Goal: Transaction & Acquisition: Book appointment/travel/reservation

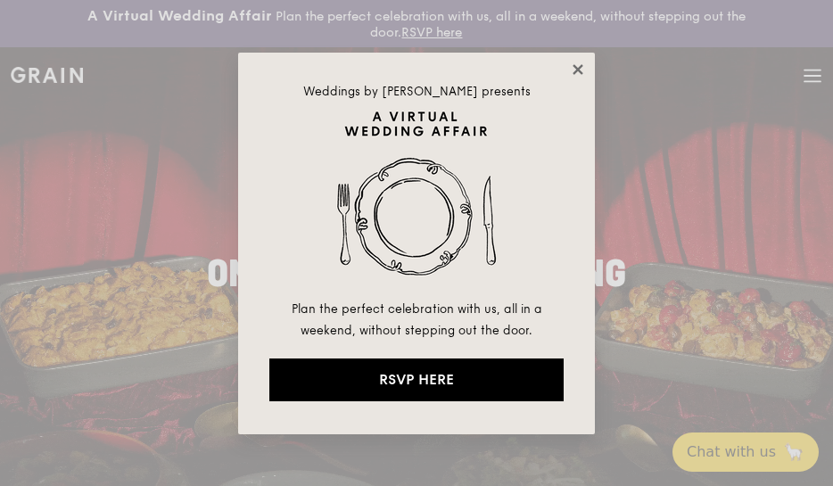
click at [576, 69] on icon at bounding box center [577, 69] width 10 height 10
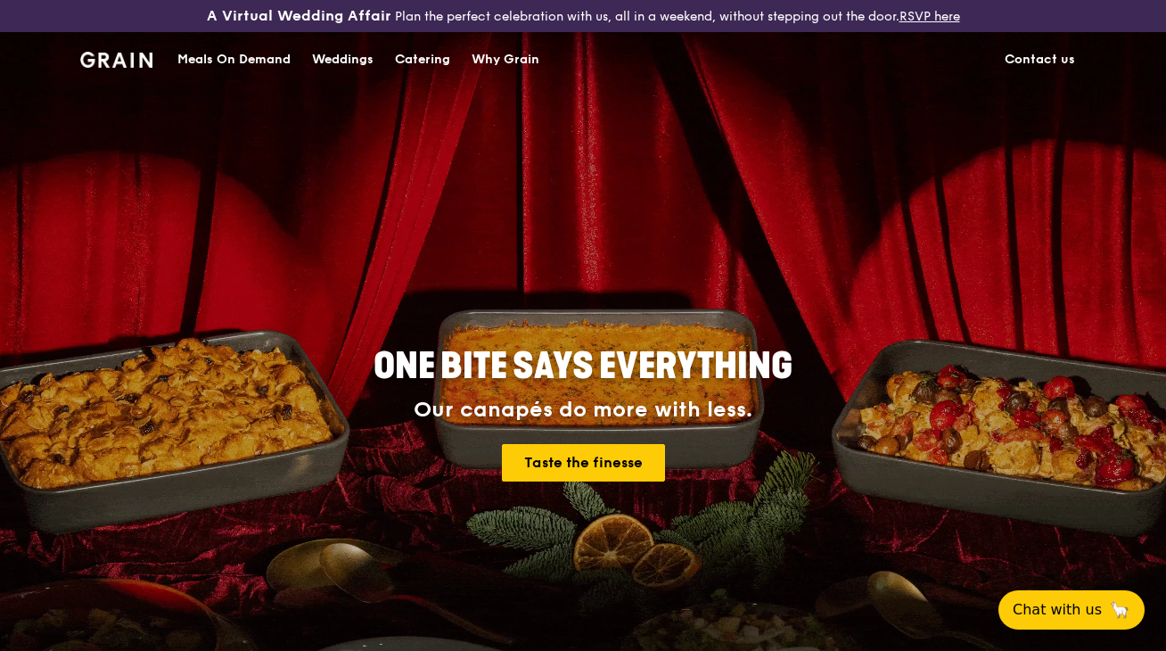
click at [425, 62] on div "Catering" at bounding box center [422, 59] width 55 height 53
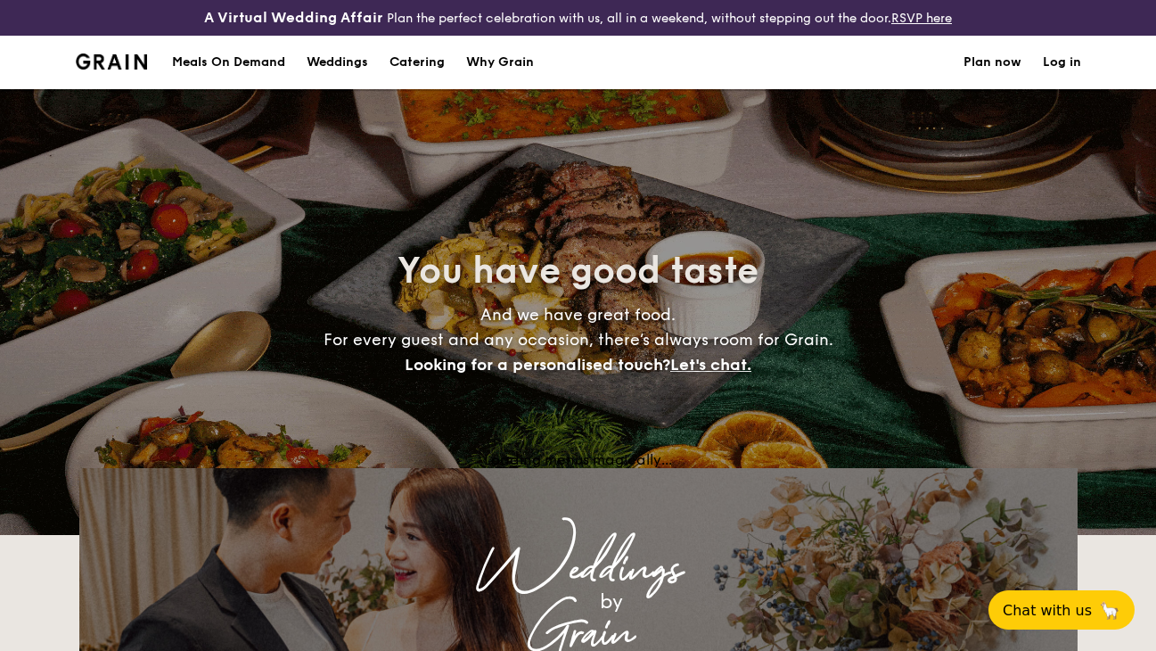
select select
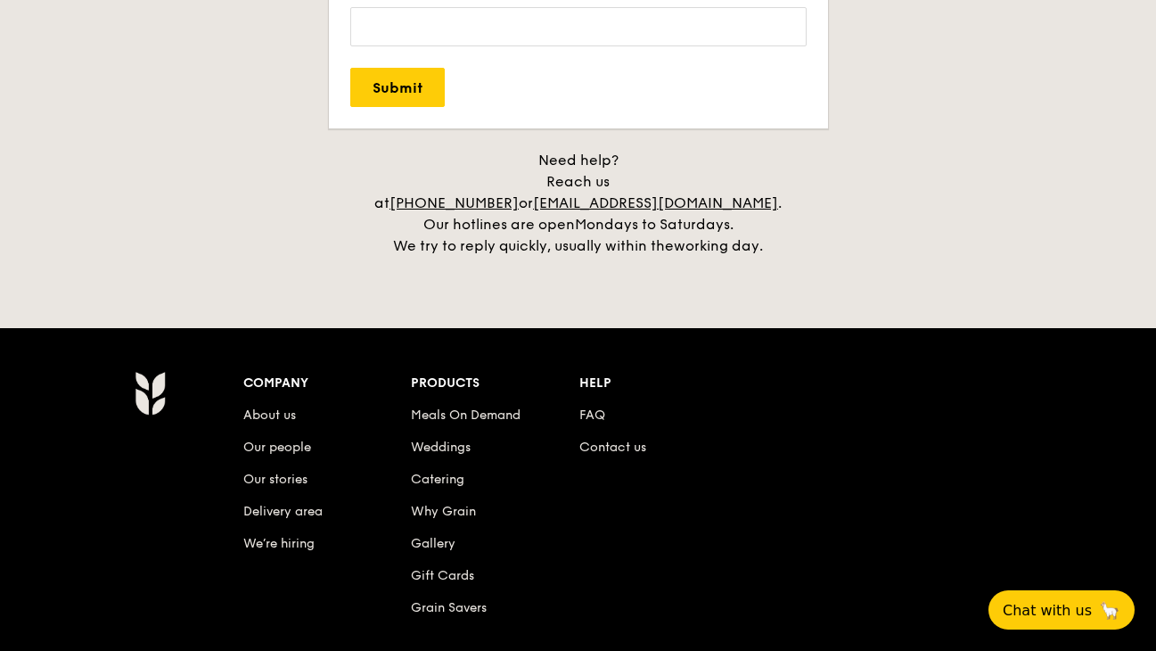
scroll to position [3784, 0]
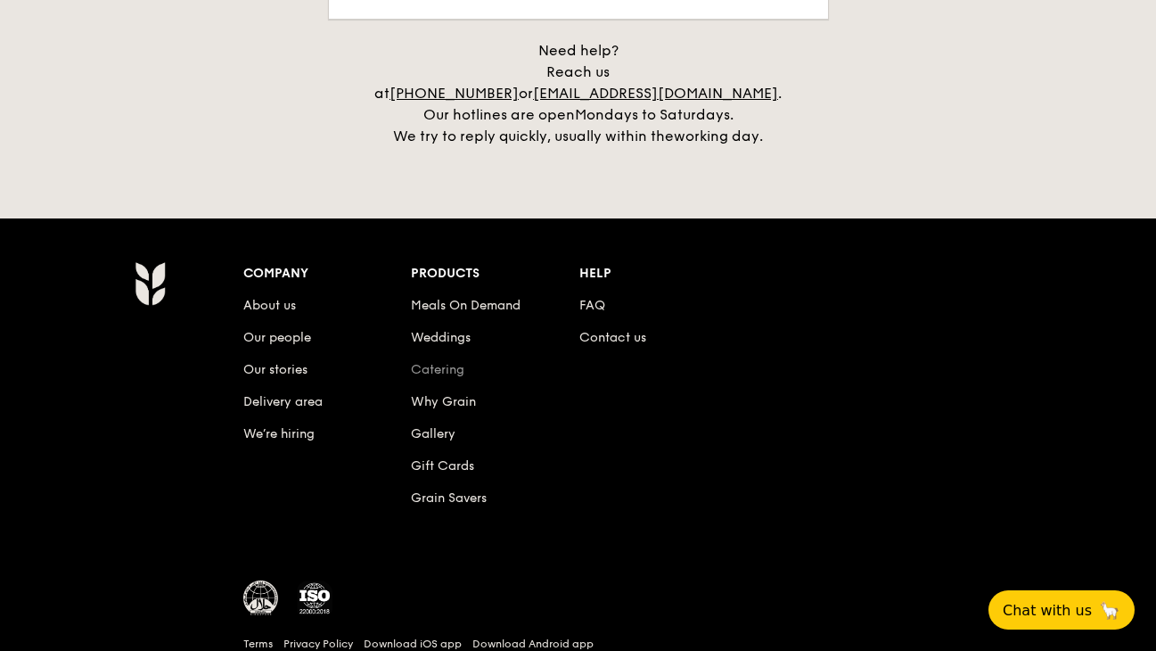
click at [451, 362] on link "Catering" at bounding box center [437, 369] width 53 height 15
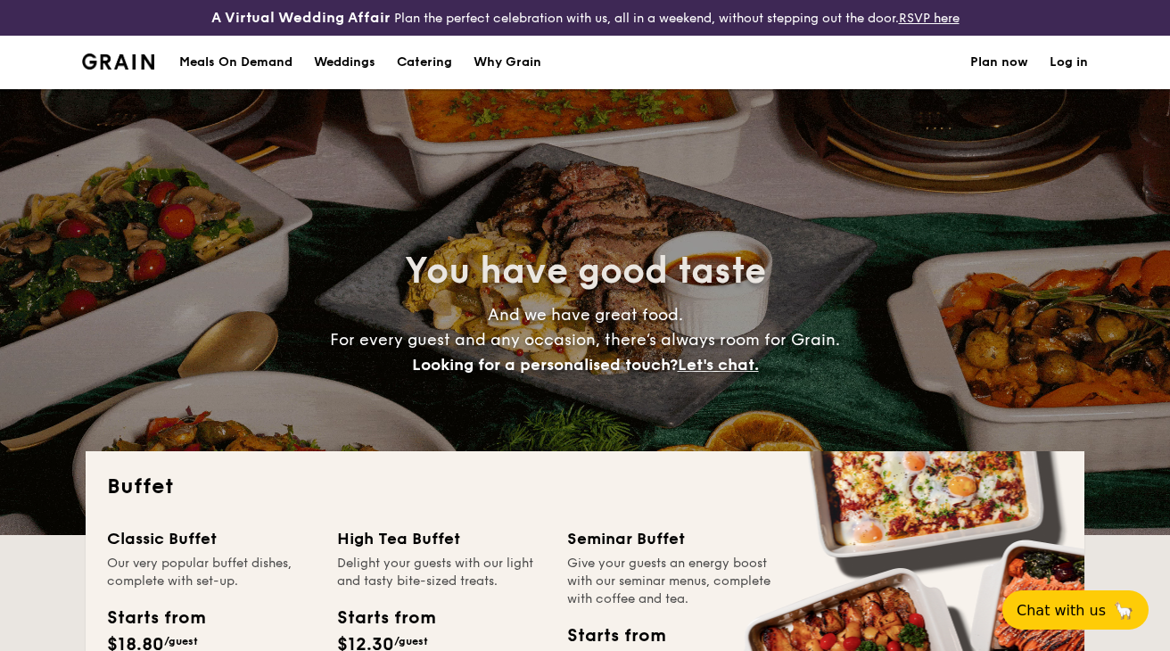
select select
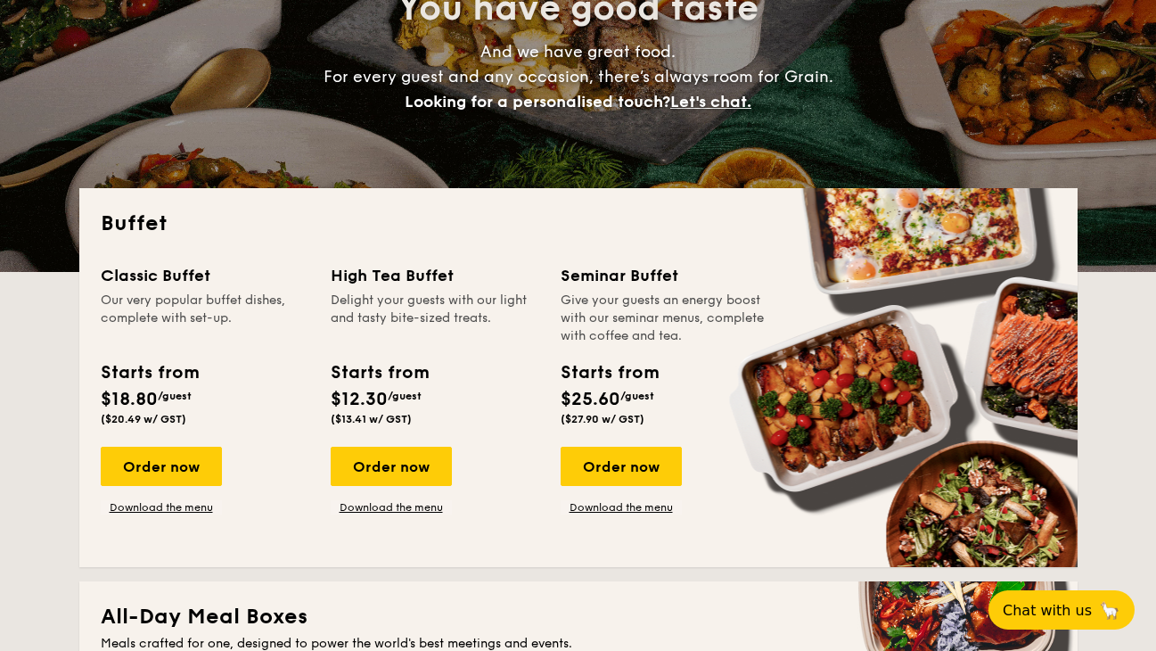
scroll to position [357, 0]
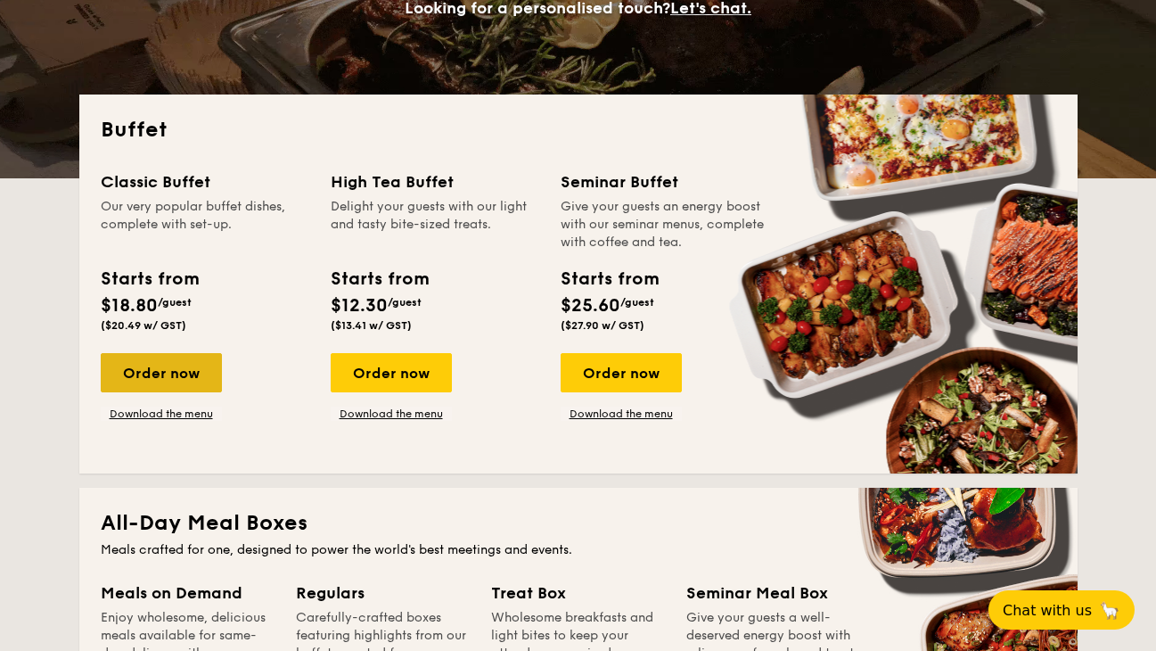
click at [193, 368] on div "Order now" at bounding box center [161, 372] width 121 height 39
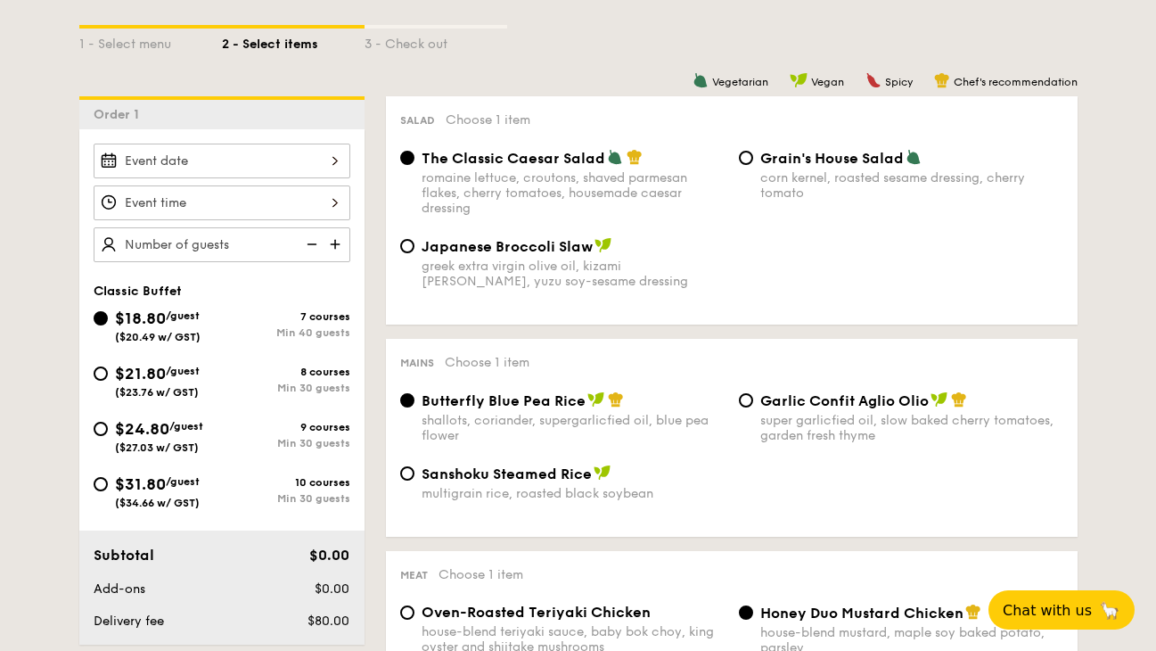
scroll to position [446, 0]
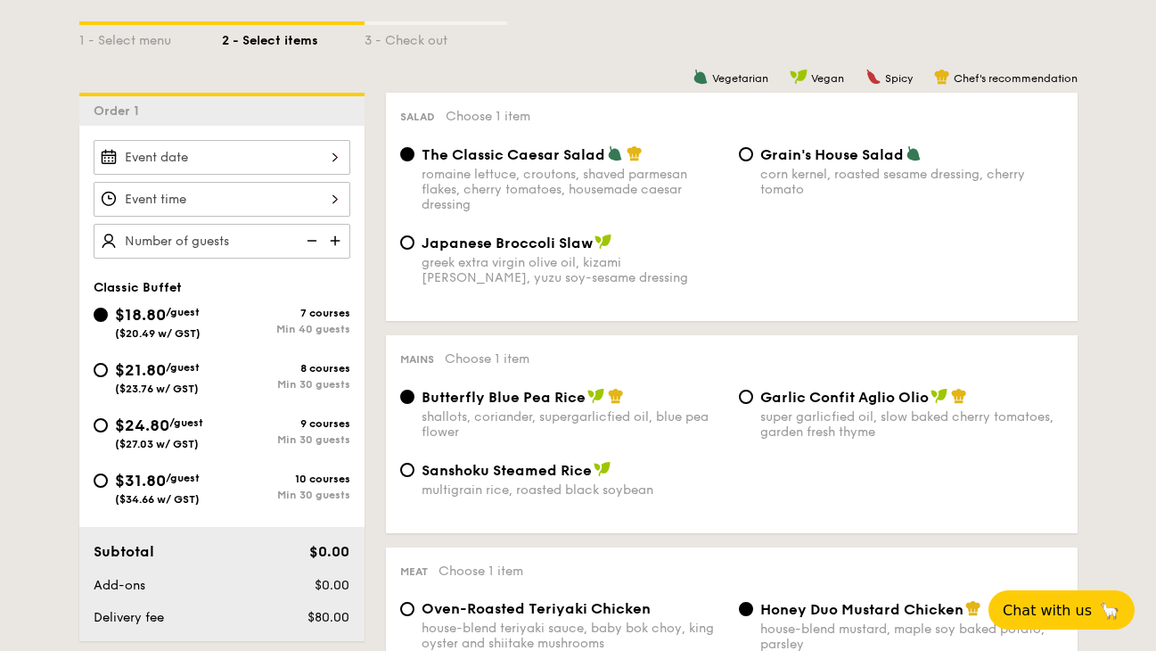
click at [185, 438] on span "($27.03 w/ GST)" at bounding box center [157, 444] width 84 height 12
click at [108, 432] on input "$24.80 /guest ($27.03 w/ GST) 9 courses Min 30 guests" at bounding box center [101, 425] width 14 height 14
radio input "true"
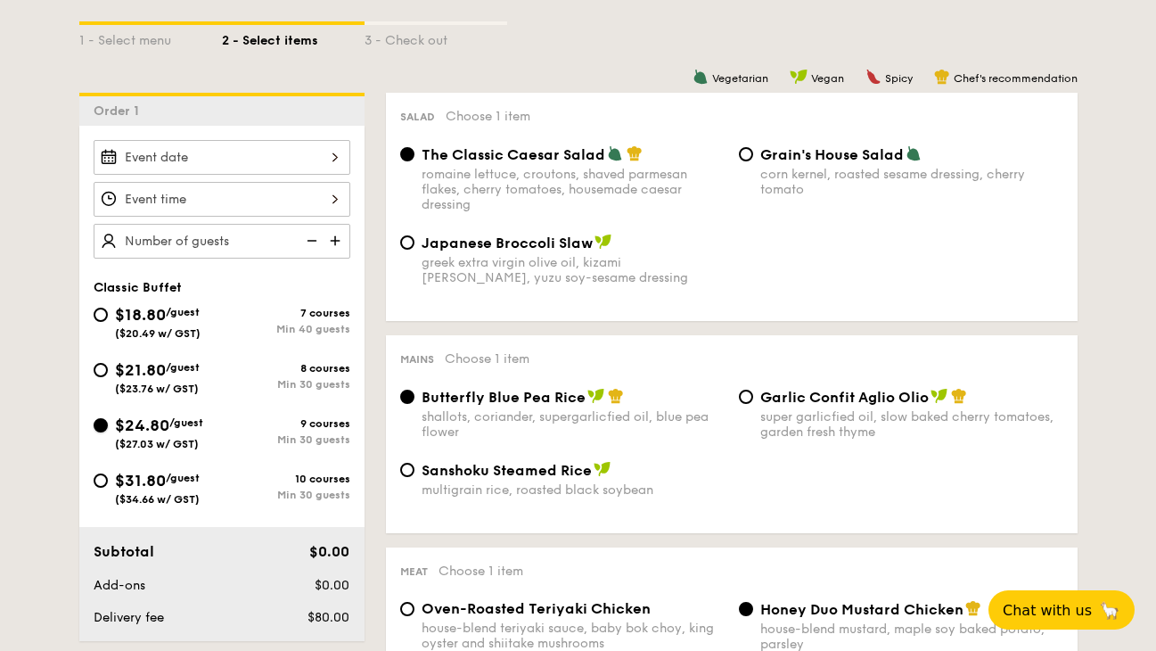
radio input "true"
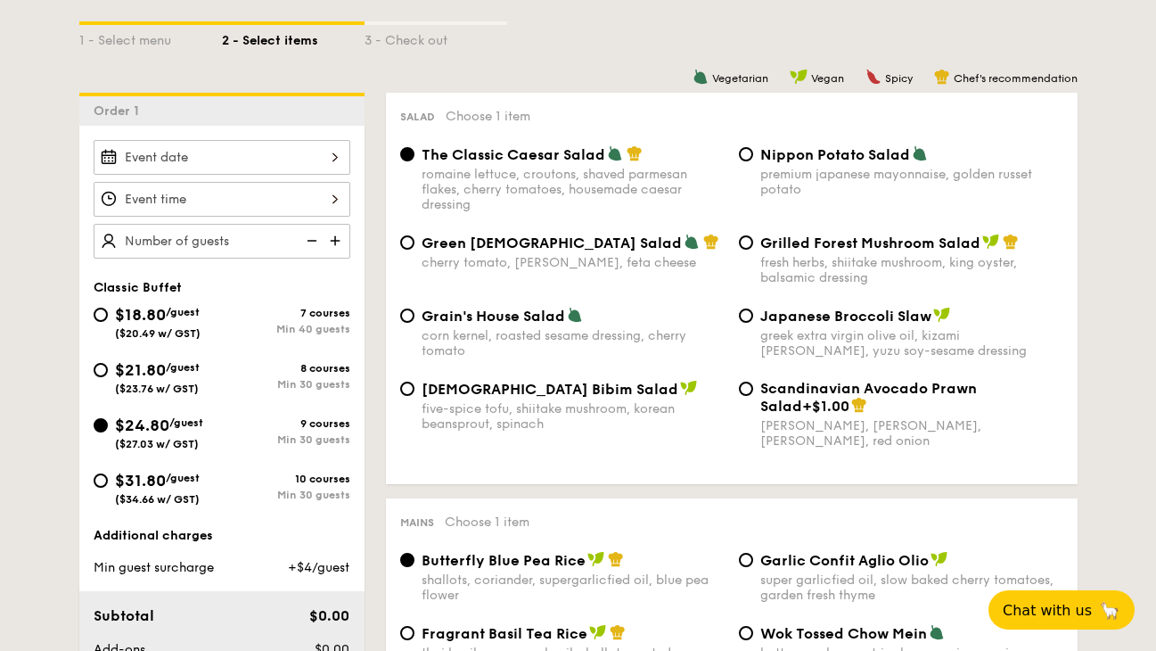
click at [875, 442] on div "virgin mary dressing, dijon mustard, arugula, red onion" at bounding box center [911, 433] width 303 height 30
click at [753, 396] on input "Scandinavian Avocado Prawn Salad +$1.00 virgin mary dressing, dijon mustard, ar…" at bounding box center [746, 389] width 14 height 14
radio input "true"
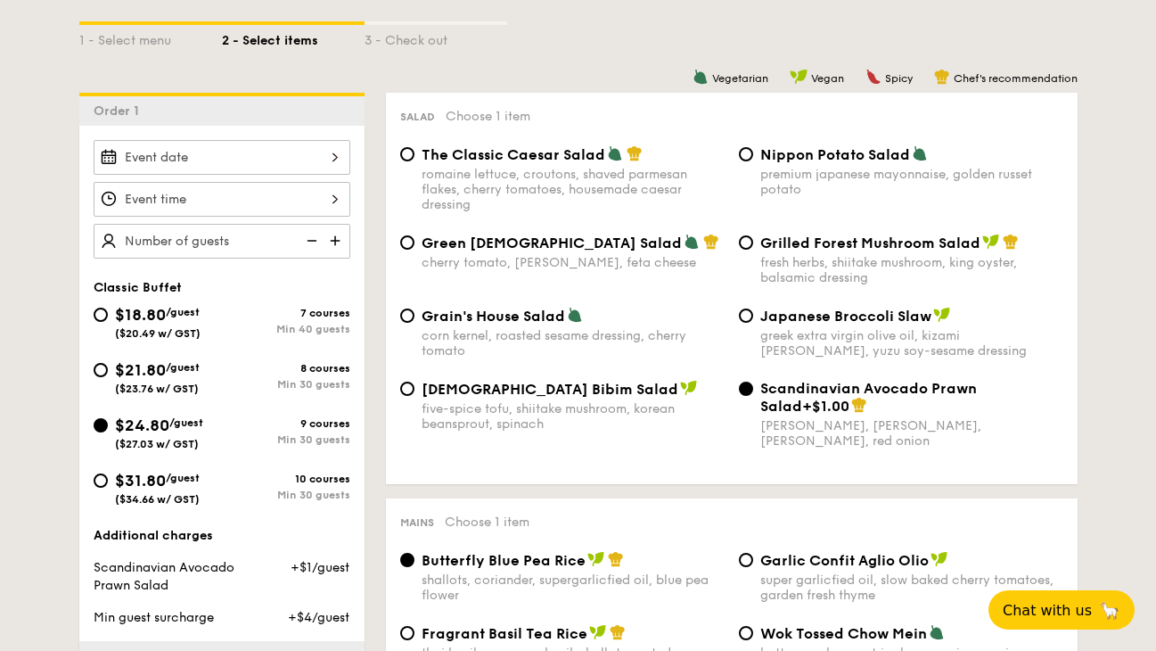
click at [875, 442] on div "virgin mary dressing, dijon mustard, arugula, red onion" at bounding box center [911, 433] width 303 height 30
click at [753, 396] on input "Scandinavian Avocado Prawn Salad +$1.00 virgin mary dressing, dijon mustard, ar…" at bounding box center [746, 389] width 14 height 14
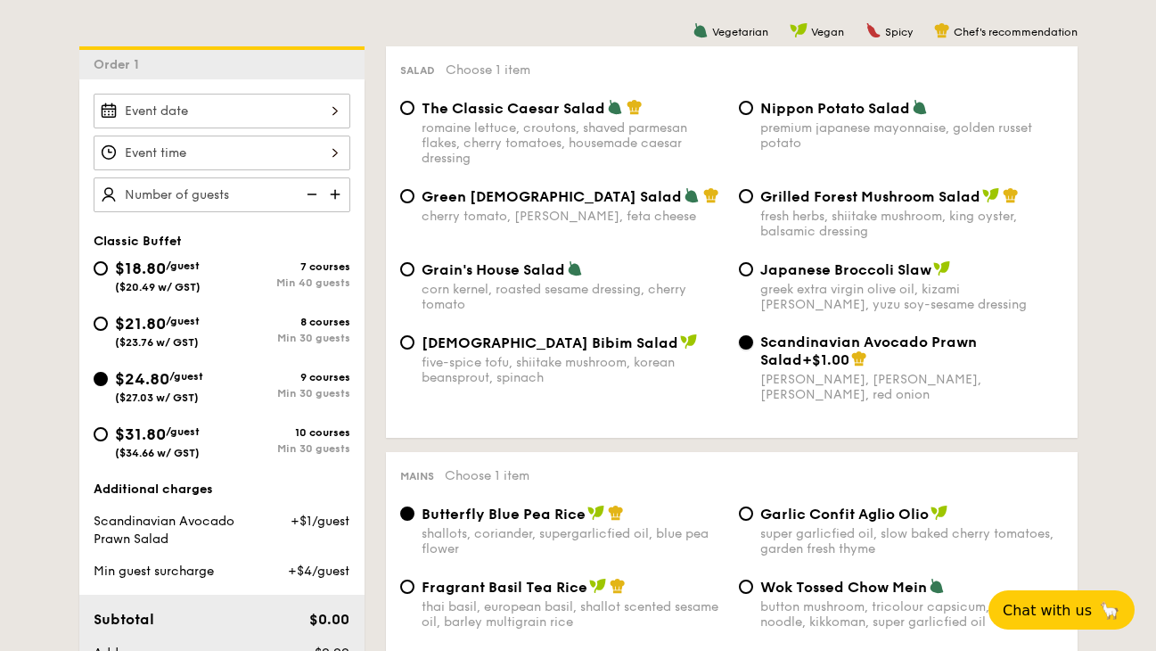
scroll to position [535, 0]
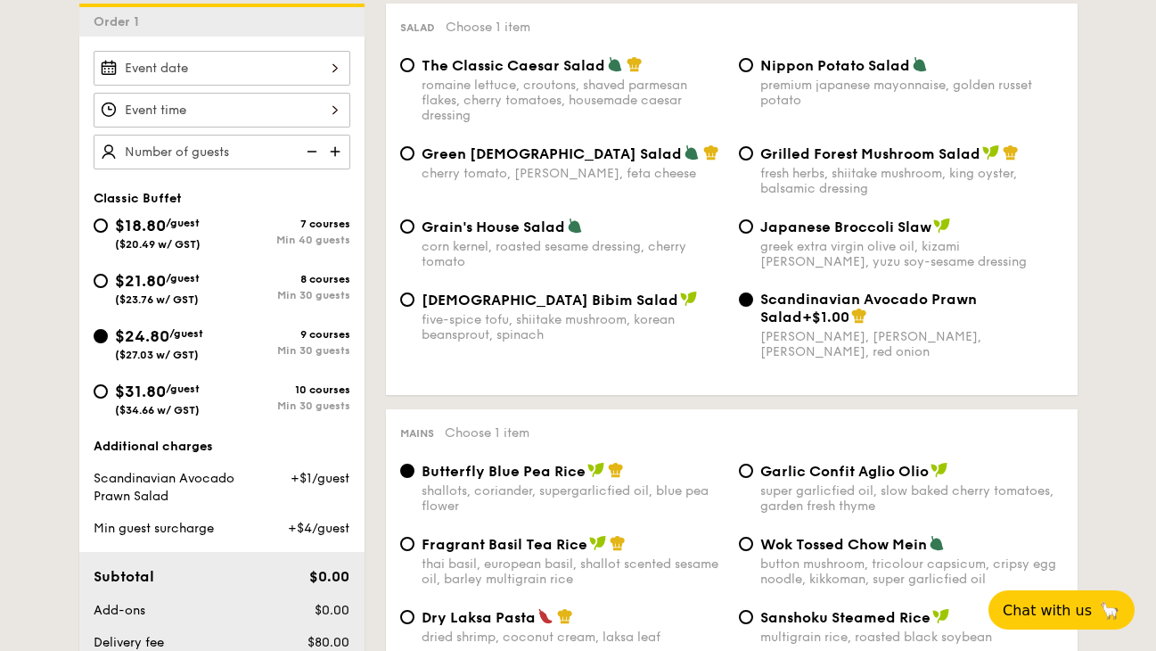
click at [572, 310] on div "Korean Bibim Salad five-spice tofu, shiitake mushroom, korean beansprout, spina…" at bounding box center [573, 317] width 303 height 52
click at [415, 307] on input "Korean Bibim Salad five-spice tofu, shiitake mushroom, korean beansprout, spina…" at bounding box center [407, 299] width 14 height 14
radio input "true"
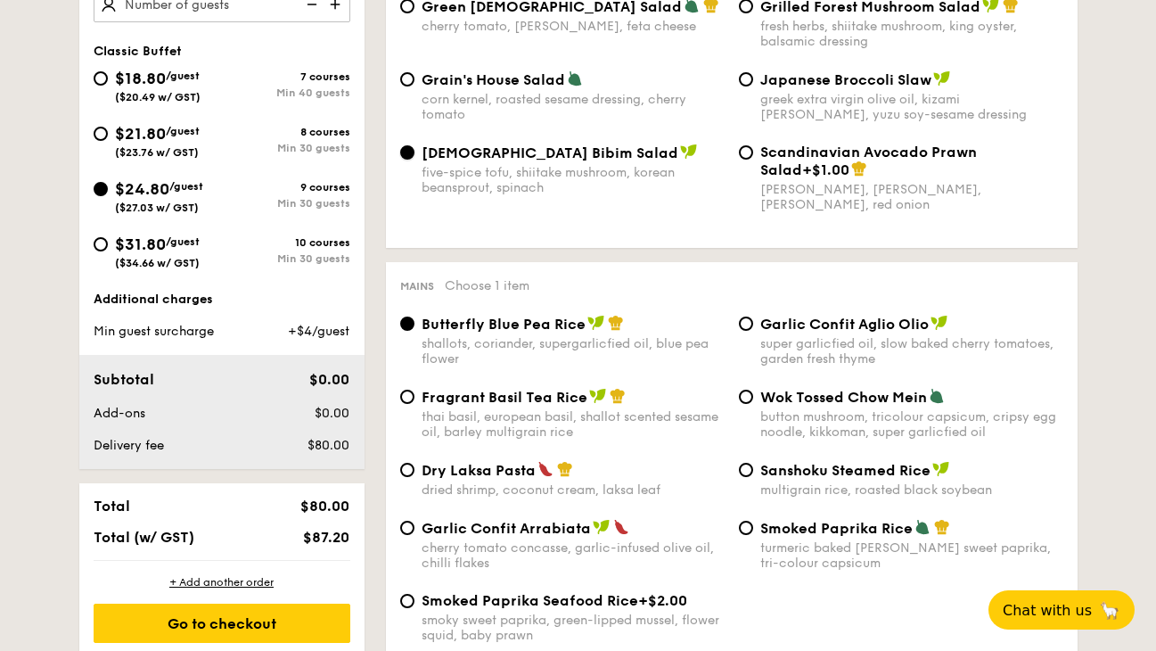
scroll to position [802, 0]
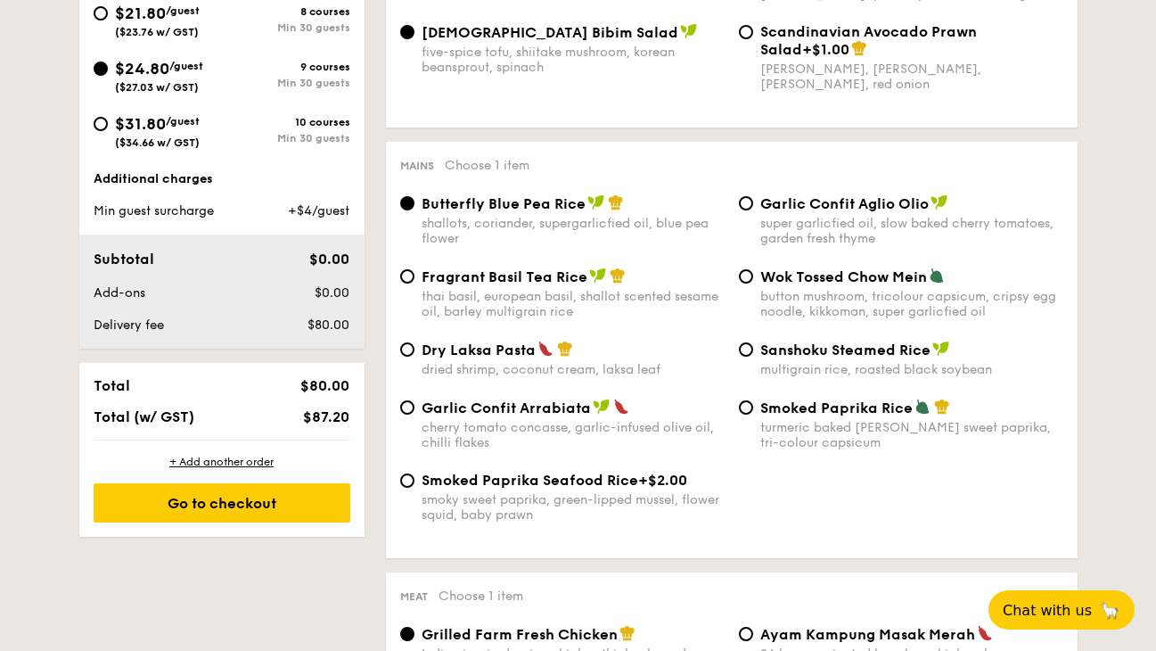
click at [656, 374] on div "dried shrimp, coconut cream, laksa leaf" at bounding box center [573, 369] width 303 height 15
click at [415, 357] on input "Dry Laksa Pasta dried shrimp, coconut cream, laksa leaf" at bounding box center [407, 349] width 14 height 14
radio input "true"
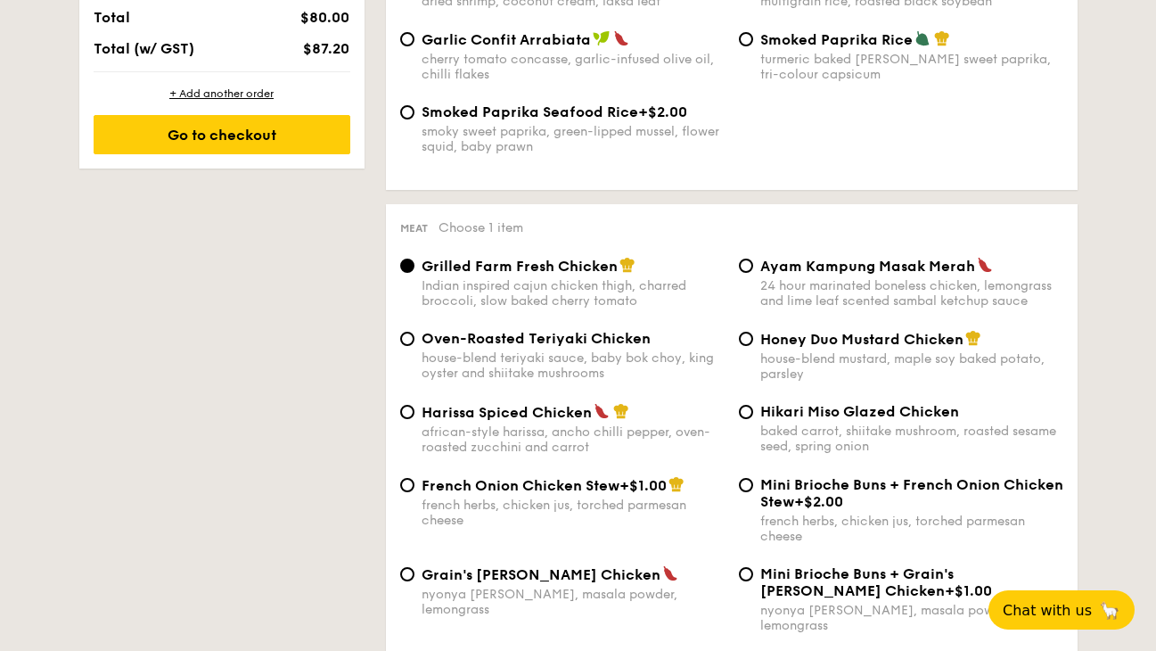
scroll to position [1248, 0]
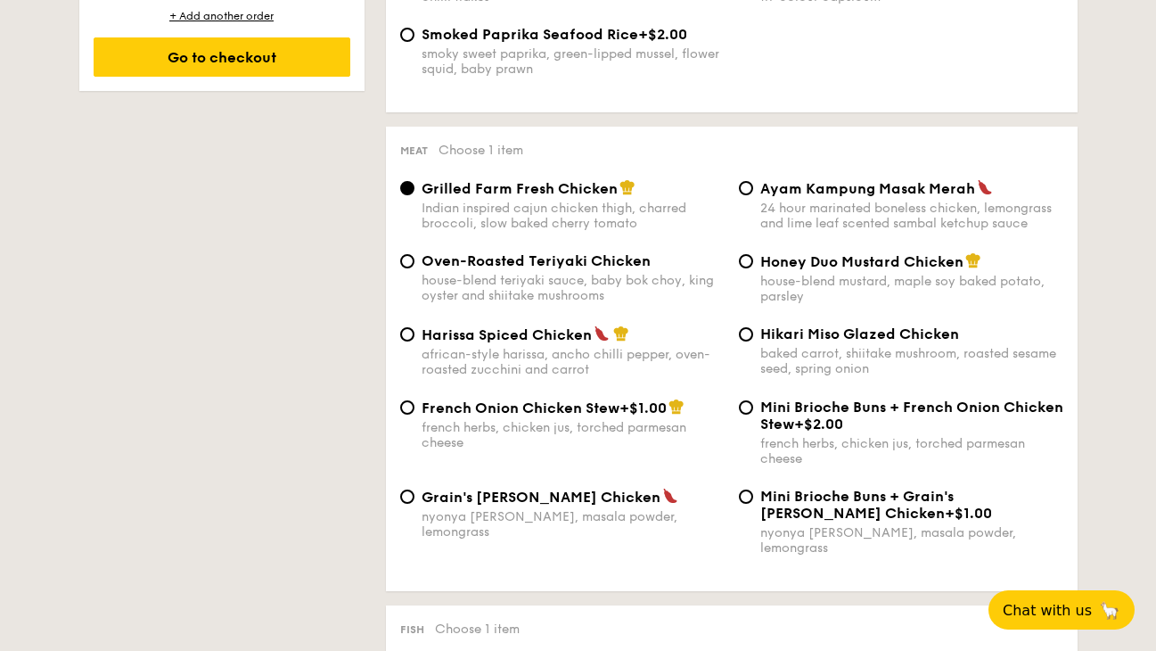
click at [615, 267] on span "Oven-Roasted Teriyaki Chicken" at bounding box center [536, 260] width 229 height 17
click at [415, 267] on input "Oven-Roasted Teriyaki Chicken house-blend teriyaki sauce, baby bok choy, king o…" at bounding box center [407, 261] width 14 height 14
radio input "true"
click at [858, 206] on div "24 hour marinated boneless chicken, lemongrass and lime leaf scented sambal ket…" at bounding box center [911, 216] width 303 height 30
click at [753, 195] on input "Ayam Kampung Masak Merah 24 hour marinated boneless chicken, lemongrass and lim…" at bounding box center [746, 188] width 14 height 14
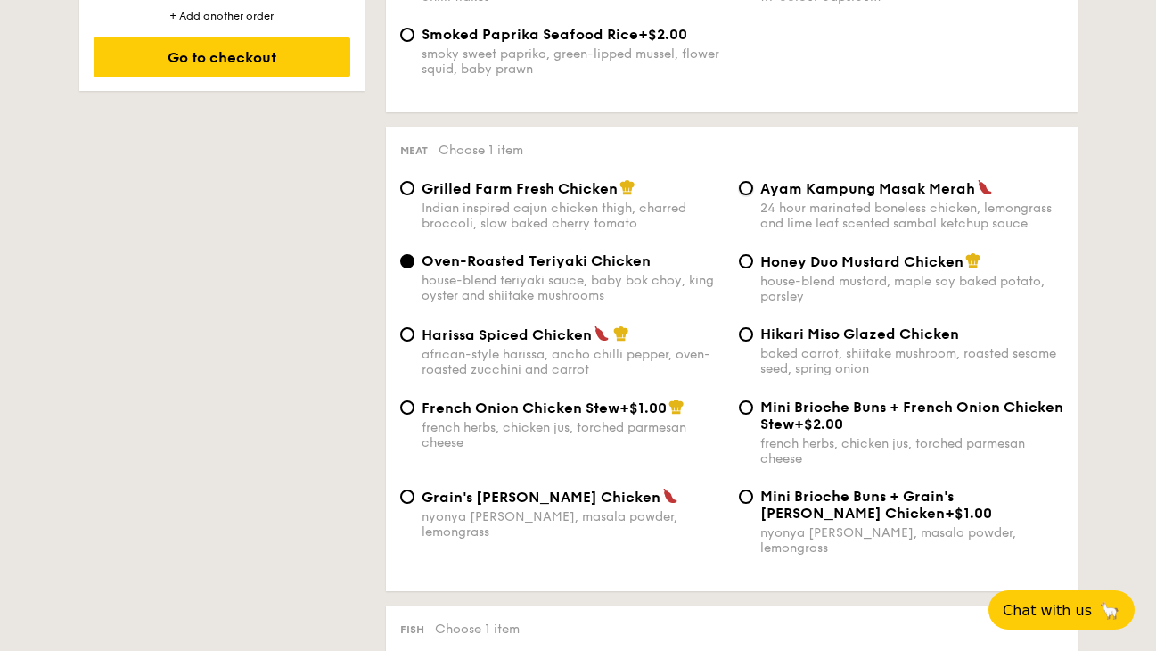
radio input "true"
click at [620, 522] on div "nyonya curry, masala powder, lemongrass" at bounding box center [573, 524] width 303 height 30
click at [415, 504] on input "Grain's Curry Chicken nyonya curry, masala powder, lemongrass" at bounding box center [407, 496] width 14 height 14
radio input "true"
click at [601, 438] on div "french herbs, chicken jus, torched parmesan cheese" at bounding box center [573, 435] width 303 height 30
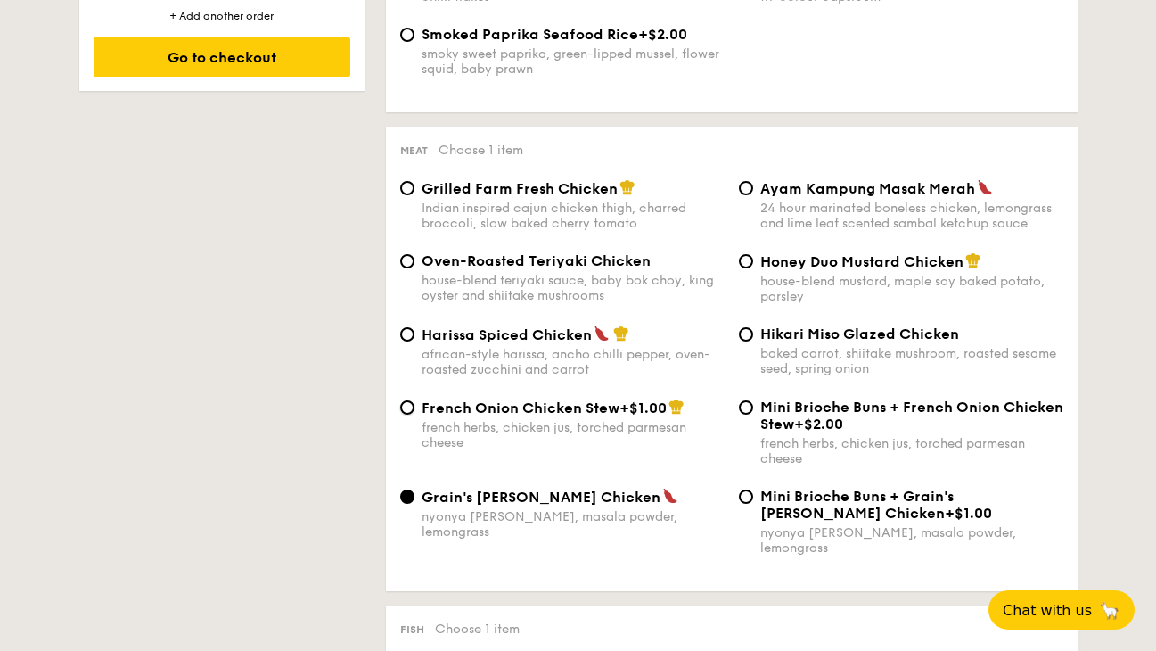
click at [415, 415] on input "French Onion Chicken Stew +$1.00 french herbs, chicken jus, torched parmesan ch…" at bounding box center [407, 407] width 14 height 14
radio input "true"
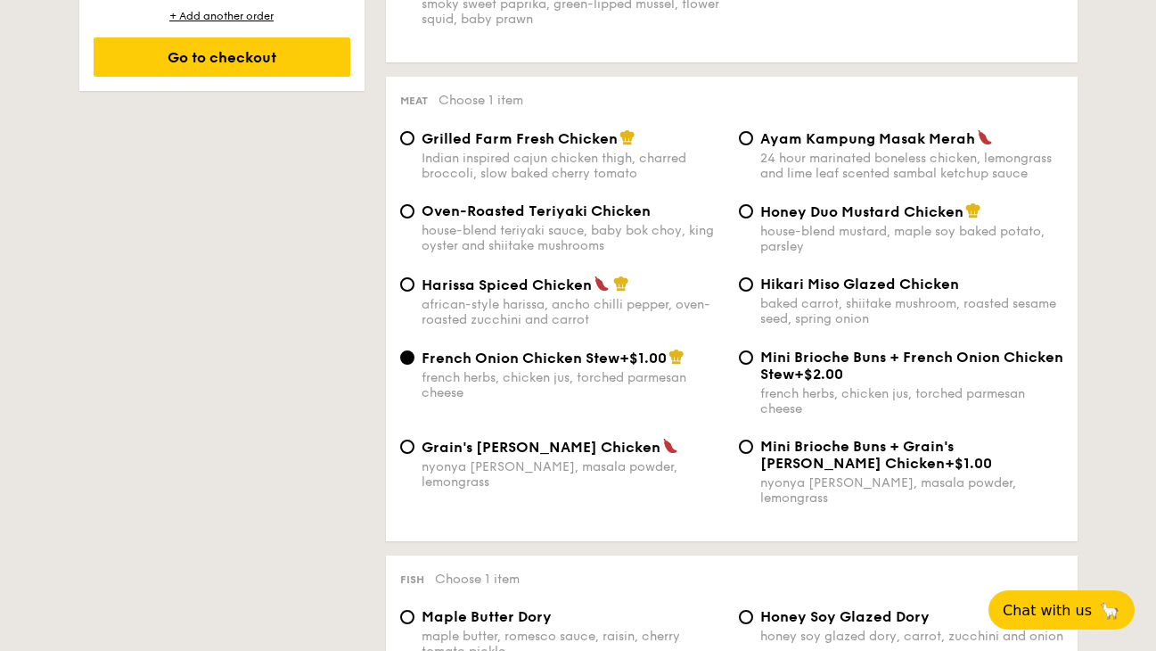
click at [600, 288] on img at bounding box center [602, 283] width 16 height 16
click at [415, 288] on input "Harissa Spiced Chicken african-style harissa, ancho chilli pepper, oven-roasted…" at bounding box center [407, 284] width 14 height 14
radio input "true"
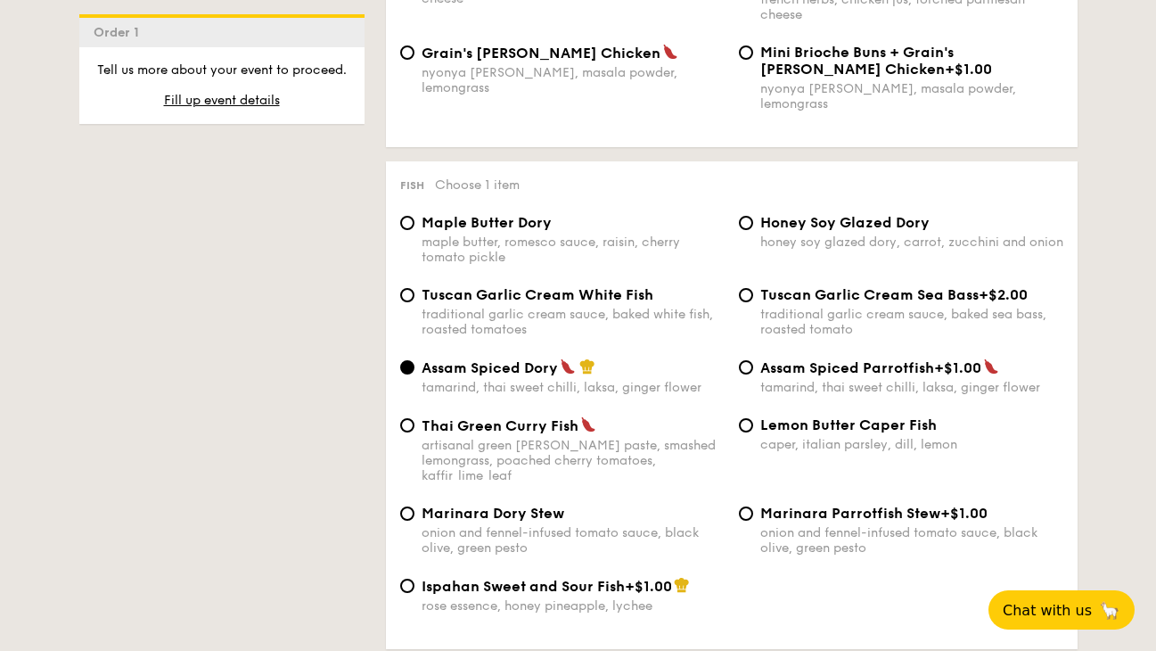
scroll to position [1694, 0]
click at [547, 244] on div "maple butter, romesco sauce, raisin, cherry tomato pickle" at bounding box center [573, 248] width 303 height 30
click at [415, 228] on input "Maple Butter Dory maple butter, romesco sauce, raisin, cherry tomato pickle" at bounding box center [407, 221] width 14 height 14
radio input "true"
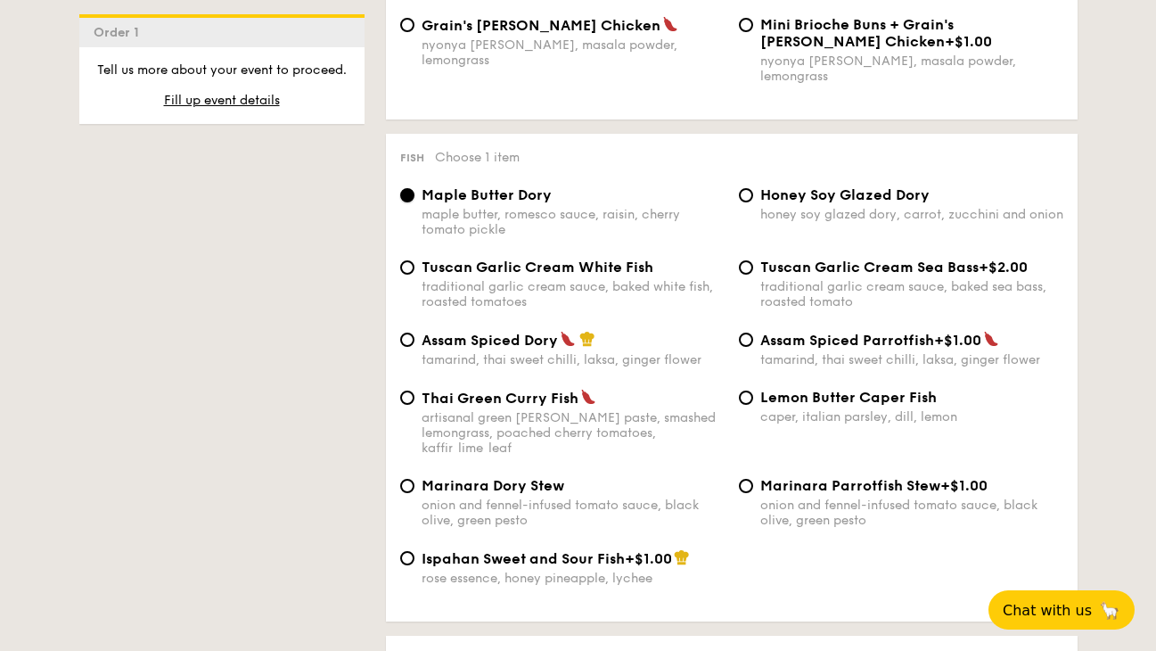
scroll to position [1783, 0]
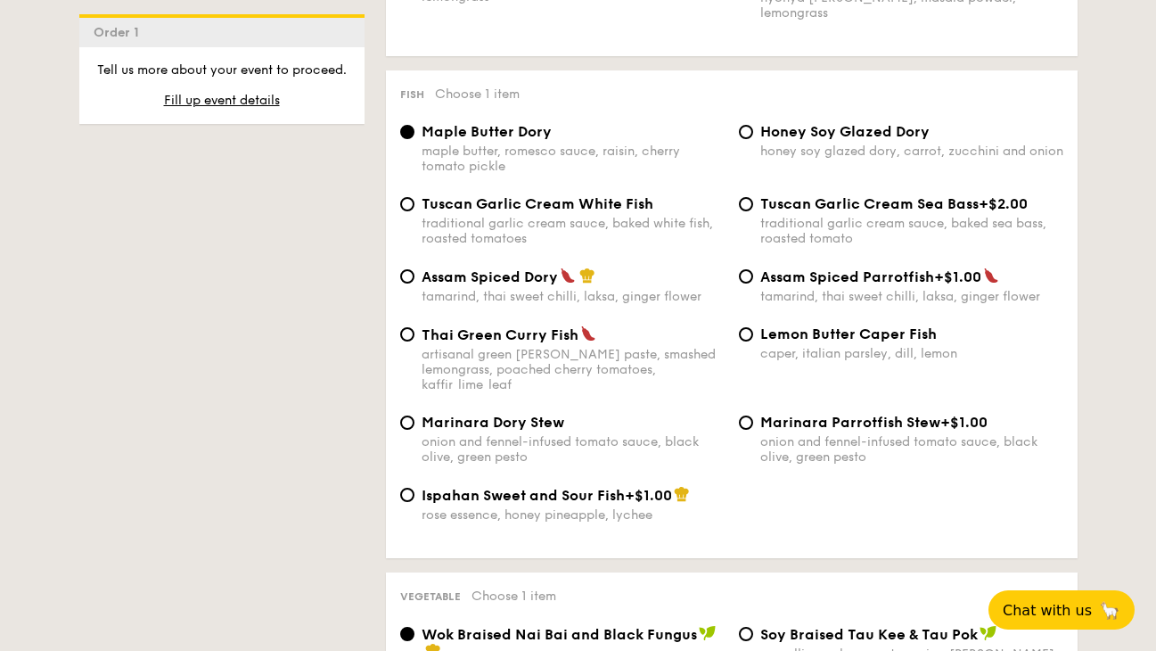
click at [819, 325] on span "Lemon Butter Caper Fish" at bounding box center [848, 333] width 177 height 17
click at [753, 327] on input "Lemon Butter Caper Fish caper, italian parsley, dill, lemon" at bounding box center [746, 334] width 14 height 14
radio input "true"
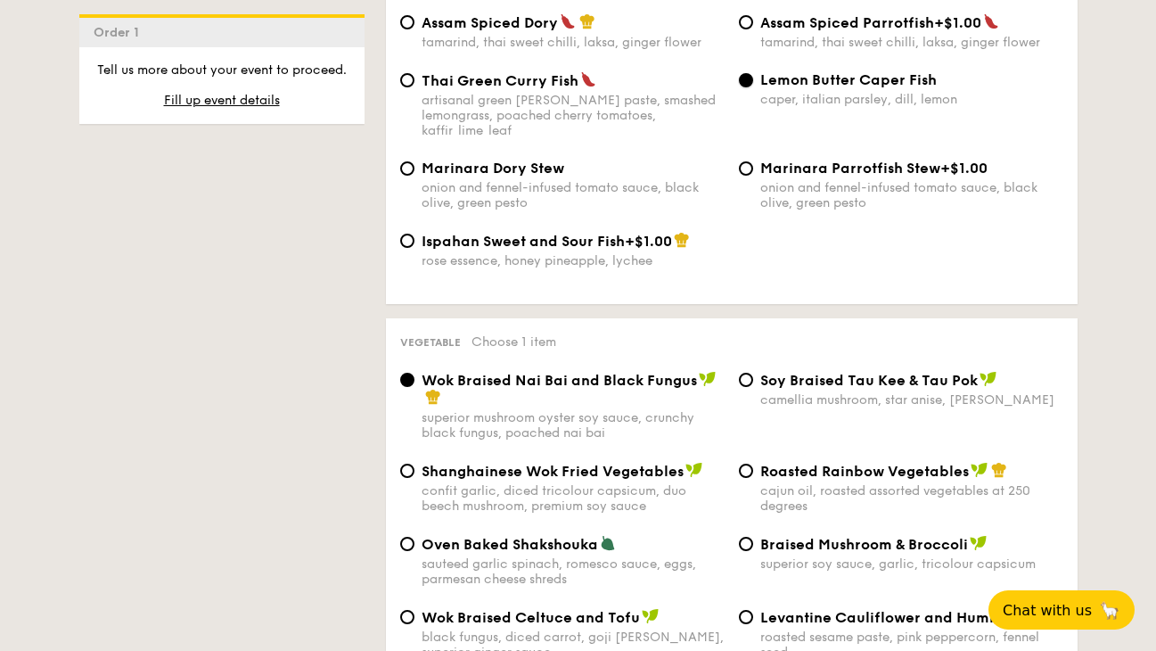
scroll to position [2229, 0]
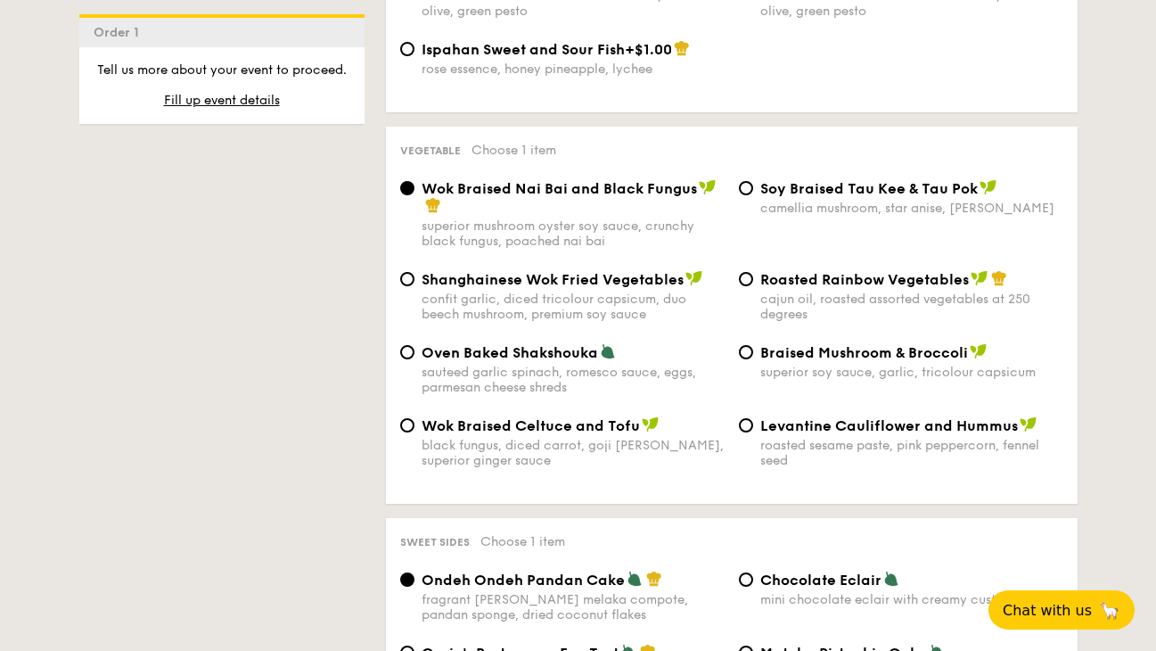
click at [839, 192] on div "Wok Braised Nai Bai and Black Fungus superior mushroom oyster soy sauce, crunch…" at bounding box center [732, 224] width 678 height 91
click at [838, 201] on div "camellia mushroom, star anise, goji berry" at bounding box center [911, 208] width 303 height 15
click at [753, 181] on input "⁠Soy Braised Tau Kee & Tau Pok camellia mushroom, star anise, goji berry" at bounding box center [746, 188] width 14 height 14
radio input "true"
click at [649, 181] on div "Wok Braised Nai Bai and Black Fungus" at bounding box center [573, 197] width 303 height 36
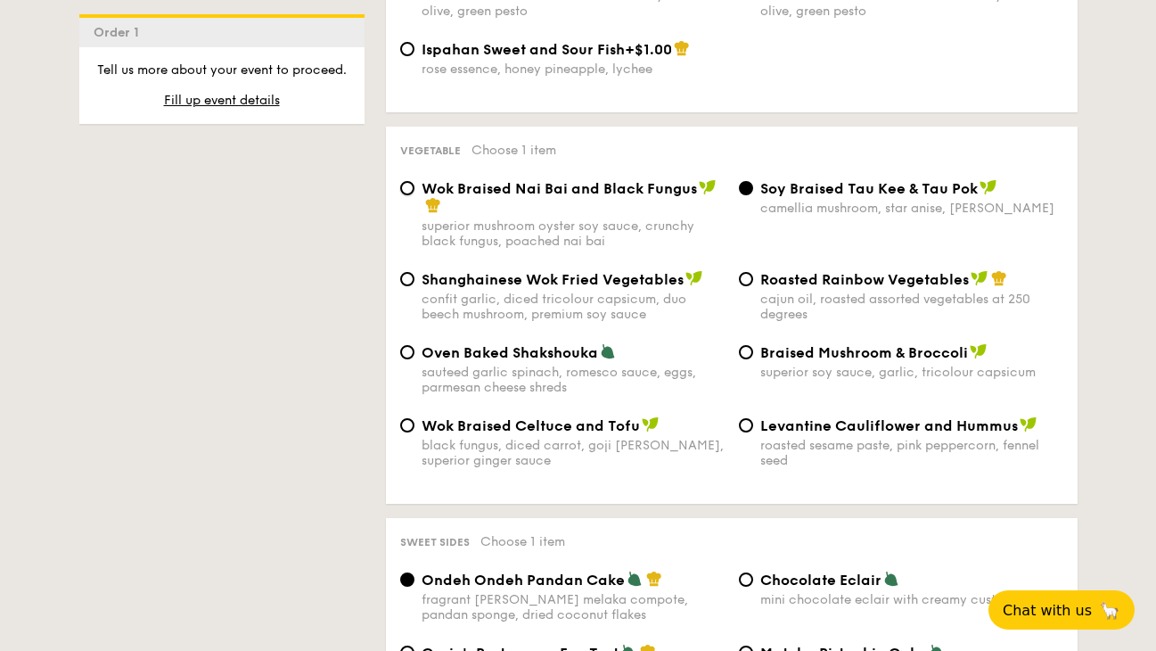
click at [415, 181] on input "Wok Braised Nai Bai and Black Fungus superior mushroom oyster soy sauce, crunch…" at bounding box center [407, 188] width 14 height 14
radio input "true"
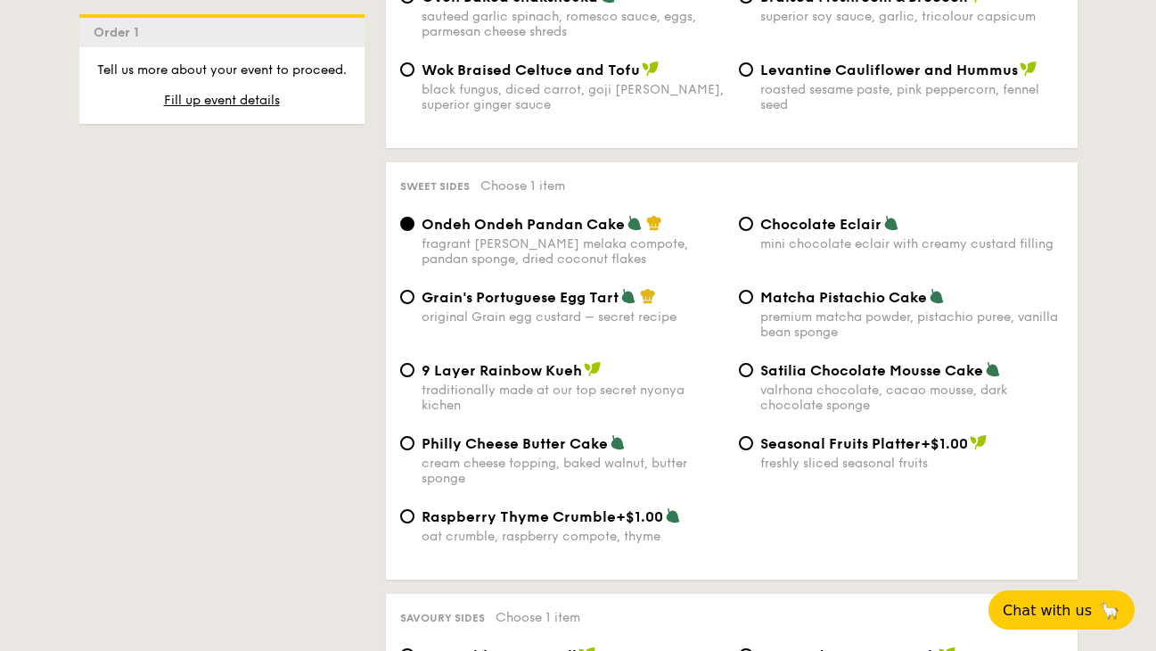
scroll to position [2585, 0]
click at [965, 214] on div "Chocolate Eclair" at bounding box center [911, 223] width 303 height 18
click at [753, 216] on input "Chocolate Eclair mini chocolate eclair with creamy custard filling" at bounding box center [746, 223] width 14 height 14
radio input "true"
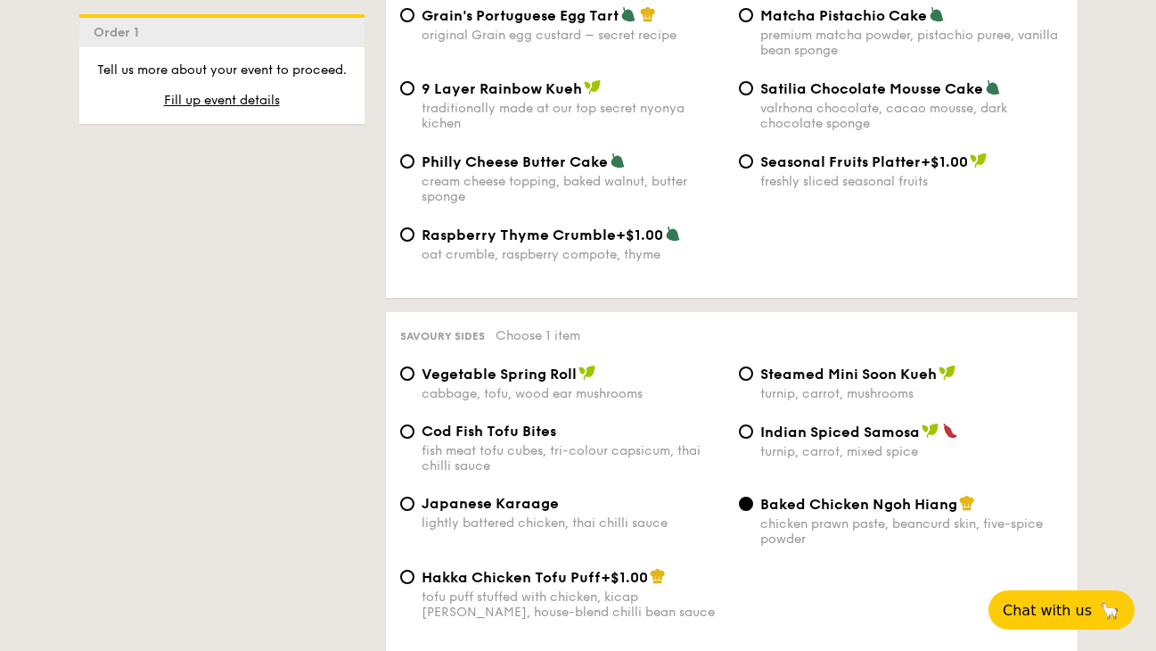
scroll to position [2942, 0]
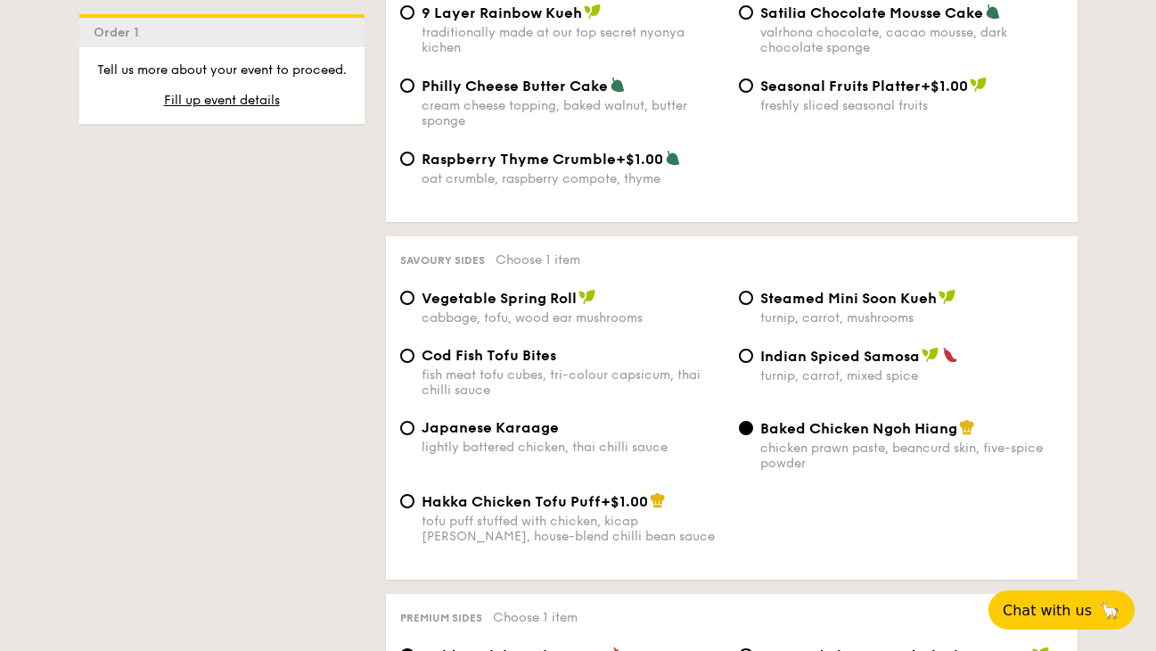
click at [540, 347] on span "Cod Fish Tofu Bites" at bounding box center [489, 355] width 135 height 17
click at [415, 349] on input "Cod Fish Tofu Bites fish meat tofu cubes, tri-colour capsicum, thai chilli sauce" at bounding box center [407, 356] width 14 height 14
radio input "true"
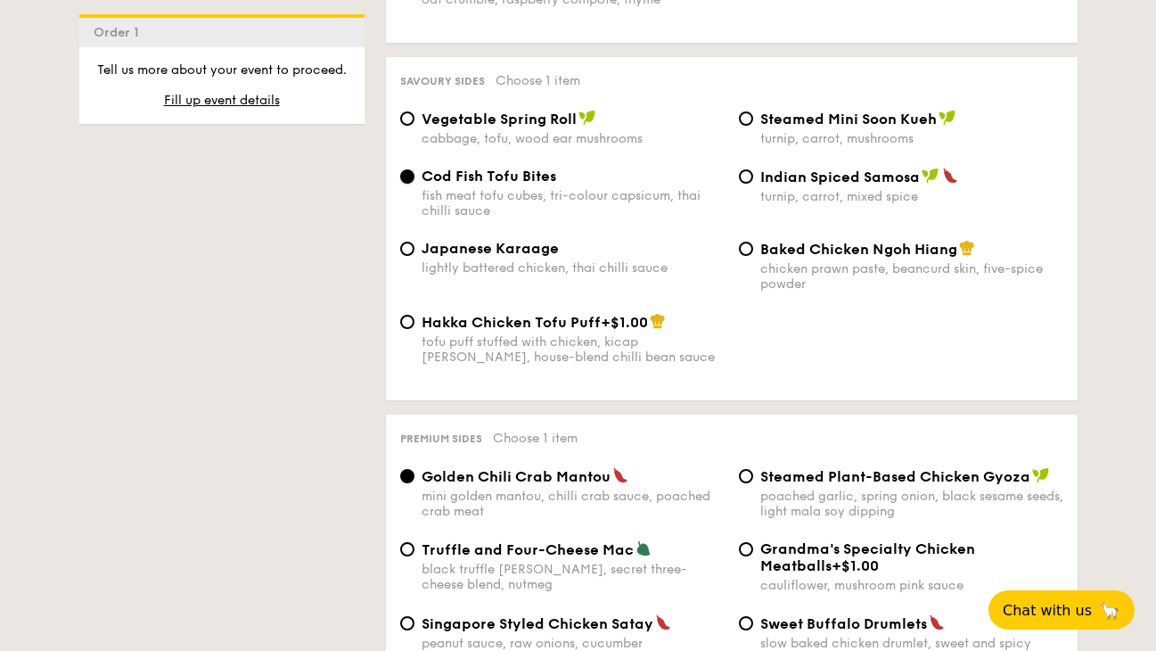
scroll to position [3209, 0]
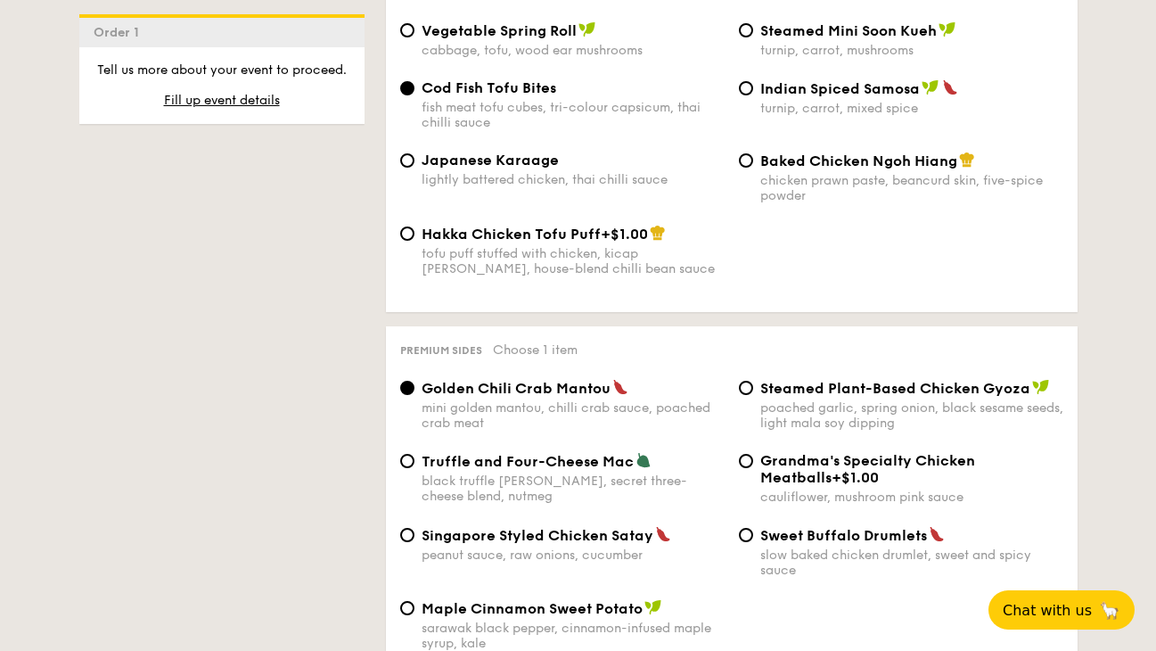
click at [619, 547] on div "peanut sauce, raw onions, cucumber" at bounding box center [573, 554] width 303 height 15
click at [415, 528] on input "Singapore Styled Chicken Satay peanut sauce, raw onions, cucumber" at bounding box center [407, 535] width 14 height 14
radio input "true"
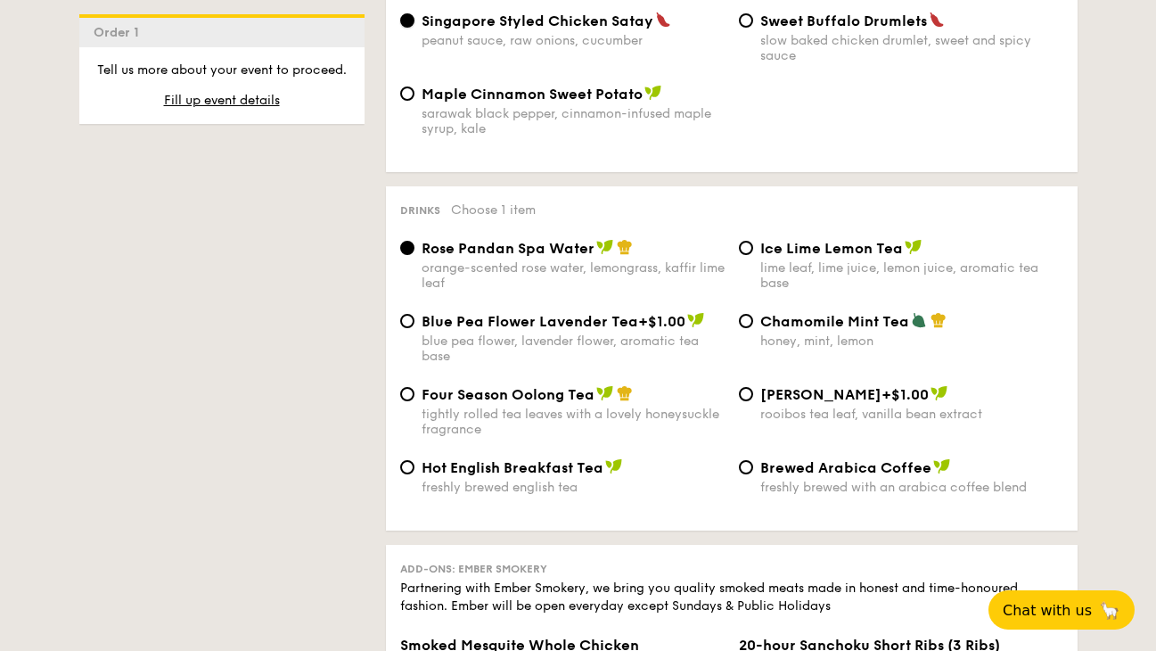
scroll to position [3744, 0]
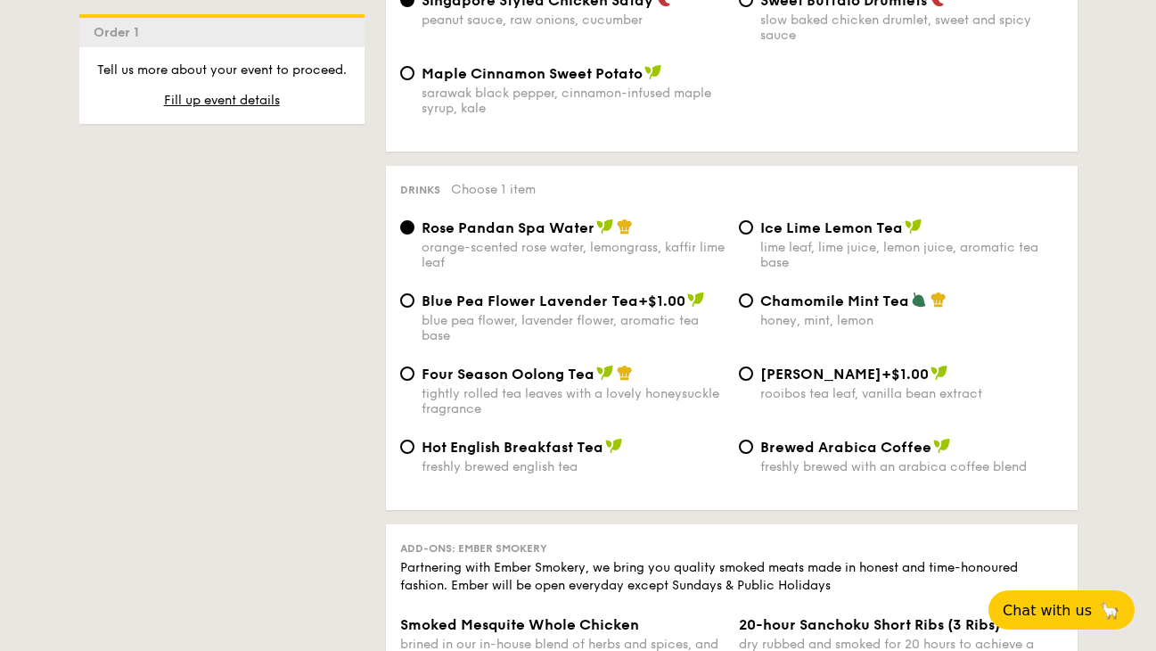
click at [976, 218] on div "Ice Lime Lemon Tea" at bounding box center [911, 227] width 303 height 18
click at [753, 220] on input "Ice Lime Lemon Tea lime leaf, lime juice, lemon juice, aromatic tea base" at bounding box center [746, 227] width 14 height 14
radio input "true"
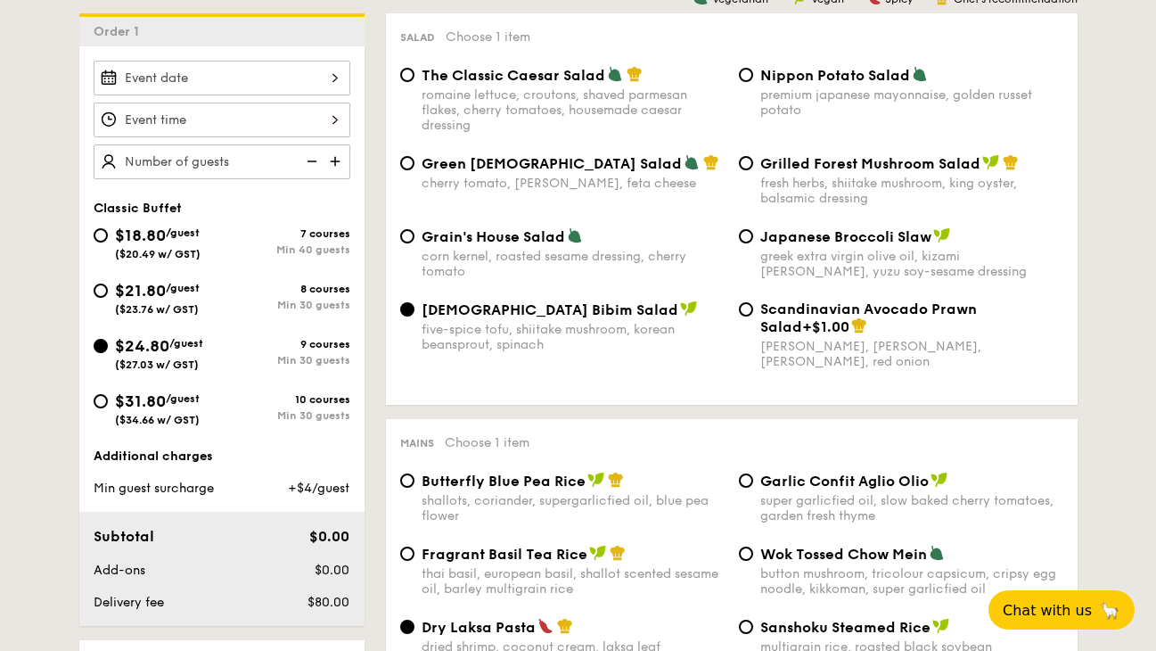
scroll to position [431, 0]
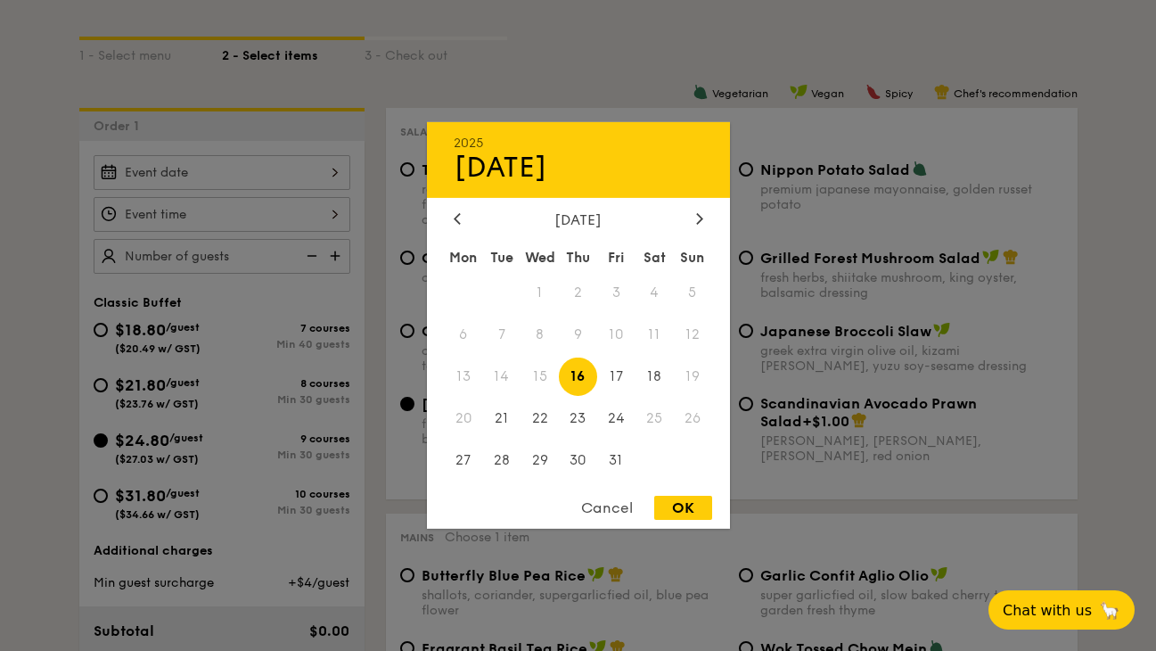
click at [320, 171] on div "2025 Oct 16 October 2025 Mon Tue Wed Thu Fri Sat Sun 1 2 3 4 5 6 7 8 9 10 11 12…" at bounding box center [222, 172] width 257 height 35
click at [687, 217] on div "October 2025" at bounding box center [579, 219] width 250 height 17
click at [702, 214] on icon at bounding box center [699, 218] width 7 height 12
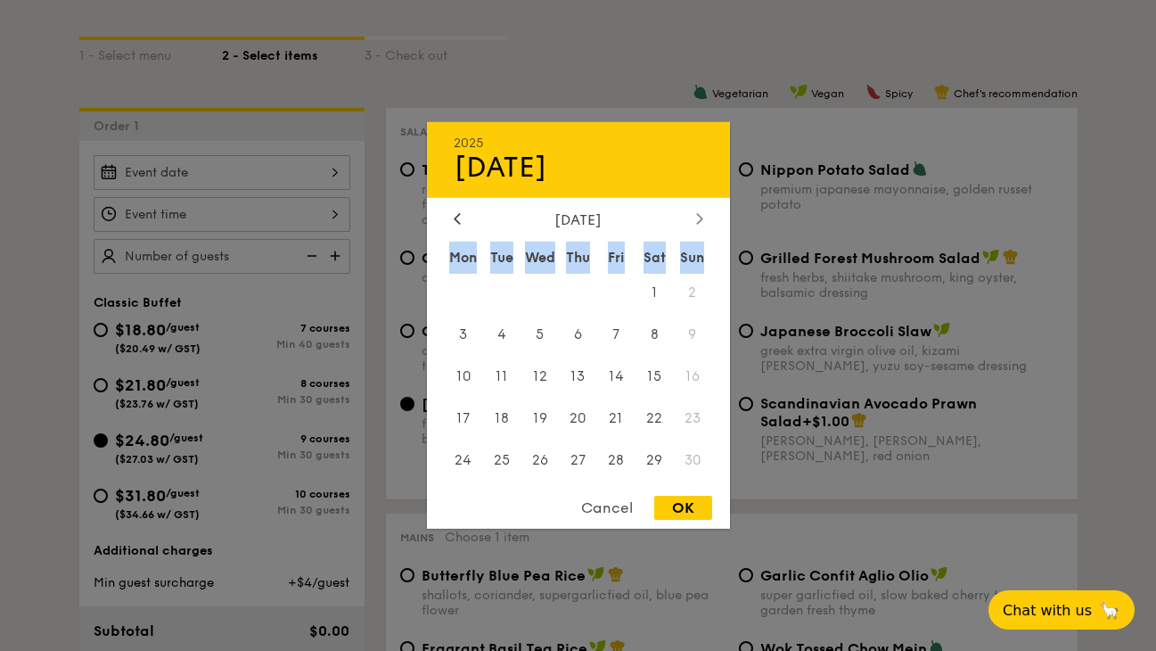
click at [702, 214] on icon at bounding box center [699, 218] width 7 height 12
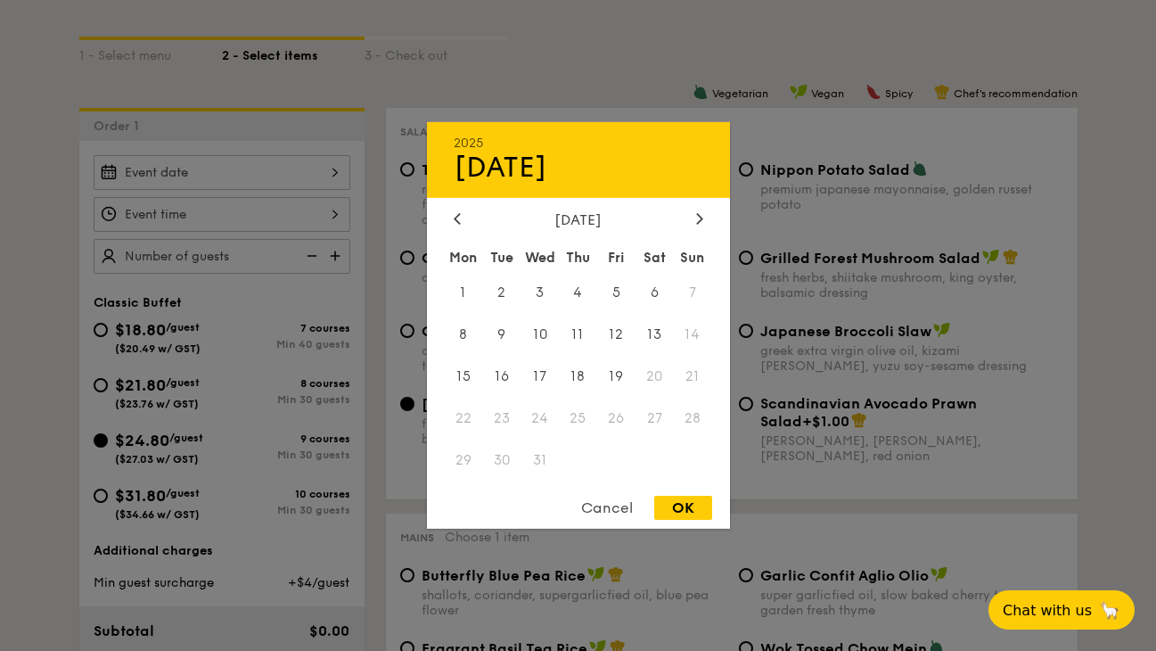
drag, startPoint x: 702, startPoint y: 214, endPoint x: 653, endPoint y: 177, distance: 61.7
click at [653, 177] on div "Oct 16" at bounding box center [579, 168] width 250 height 34
click at [702, 217] on div at bounding box center [700, 219] width 16 height 17
click at [456, 220] on icon at bounding box center [457, 218] width 5 height 11
click at [465, 292] on span "1" at bounding box center [464, 293] width 38 height 38
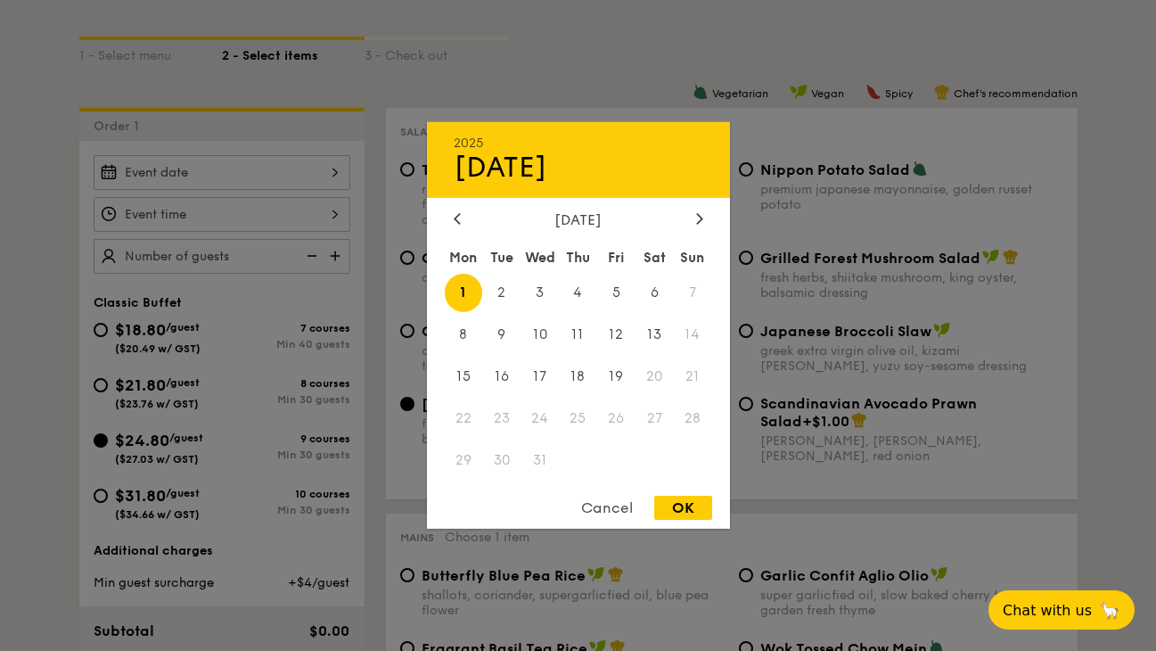
click at [686, 510] on div "OK" at bounding box center [683, 508] width 58 height 24
type input "Dec 01, 2025"
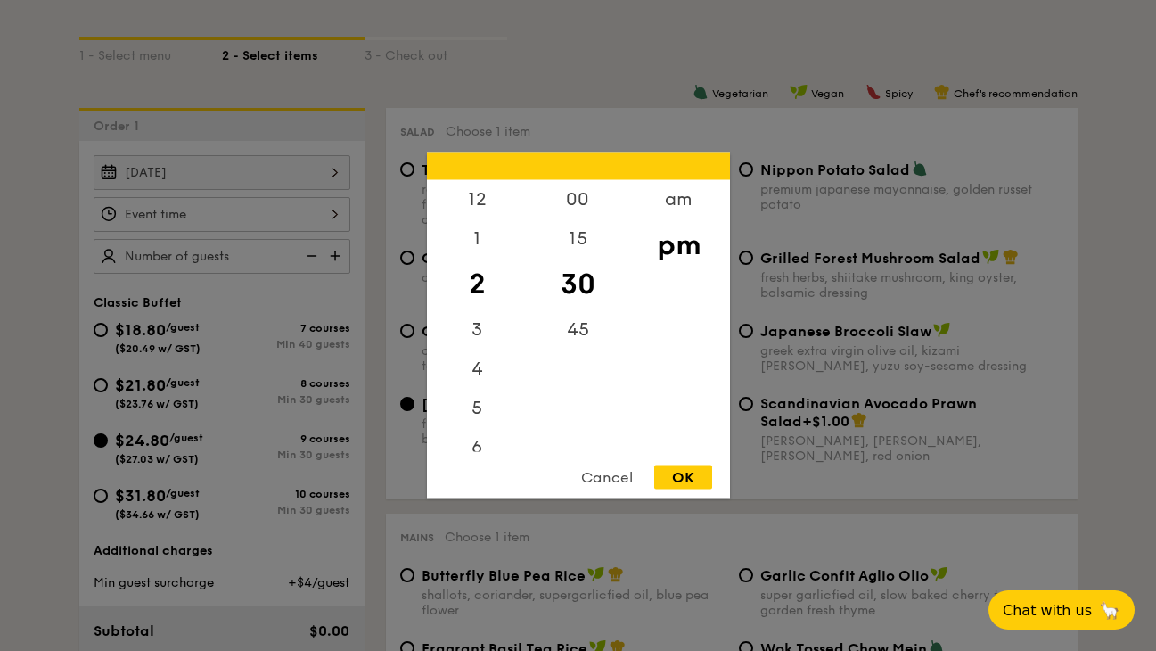
click at [177, 215] on div "12 1 2 3 4 5 6 7 8 9 10 11 00 15 30 45 am pm Cancel OK" at bounding box center [222, 214] width 257 height 35
click at [469, 234] on div "1" at bounding box center [477, 245] width 101 height 52
click at [568, 207] on div "00" at bounding box center [578, 206] width 101 height 52
click at [678, 482] on div "OK" at bounding box center [683, 477] width 58 height 24
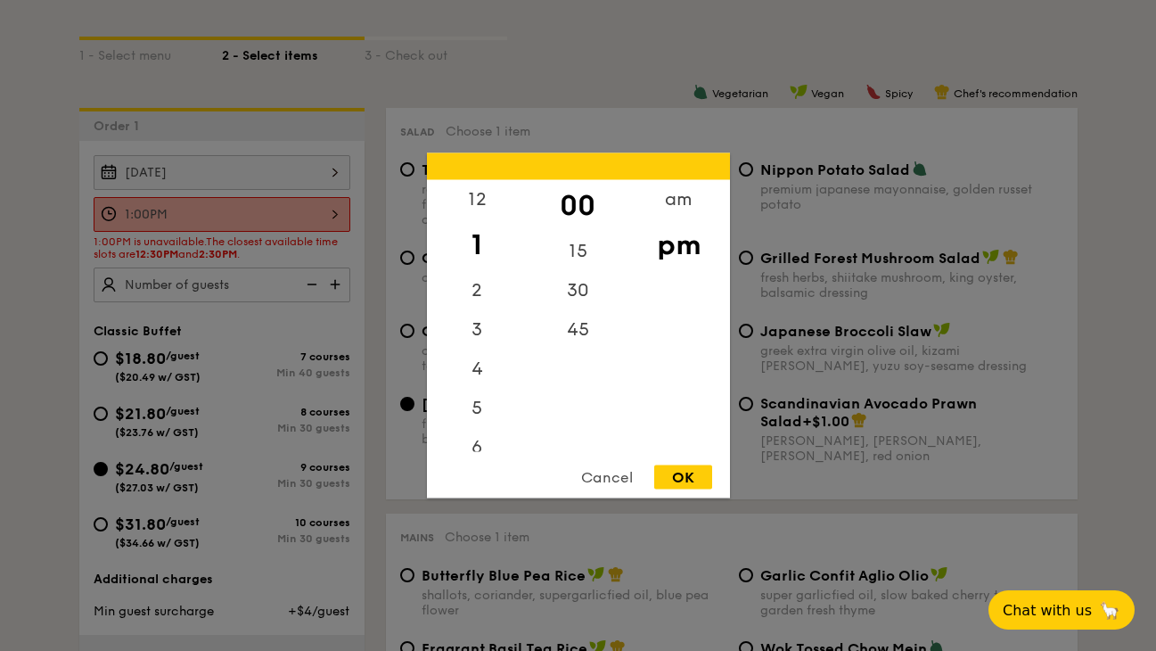
click at [276, 220] on div "1:00PM 12 1 2 3 4 5 6 7 8 9 10 11 00 15 30 45 am pm Cancel OK" at bounding box center [222, 214] width 257 height 35
click at [485, 201] on div "12" at bounding box center [477, 206] width 101 height 52
click at [588, 288] on div "30" at bounding box center [578, 297] width 101 height 52
click at [681, 484] on div "OK" at bounding box center [683, 477] width 58 height 24
type input "12:30PM"
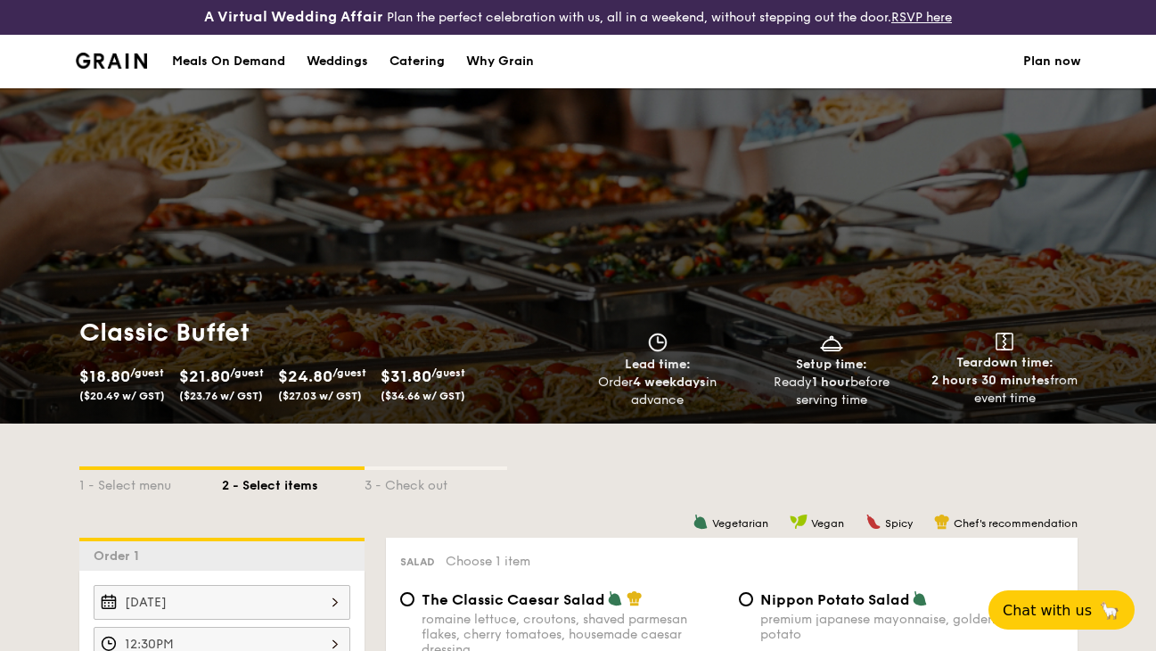
scroll to position [0, 0]
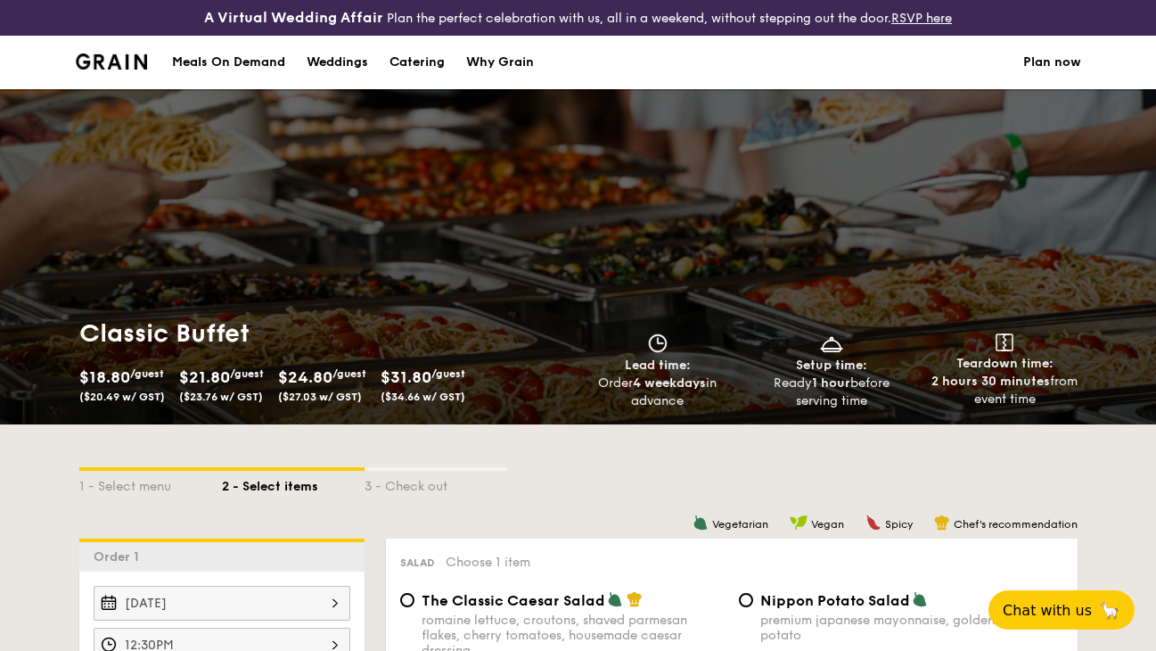
type input "30 guests"
click at [333, 382] on span "$24.80" at bounding box center [305, 377] width 54 height 20
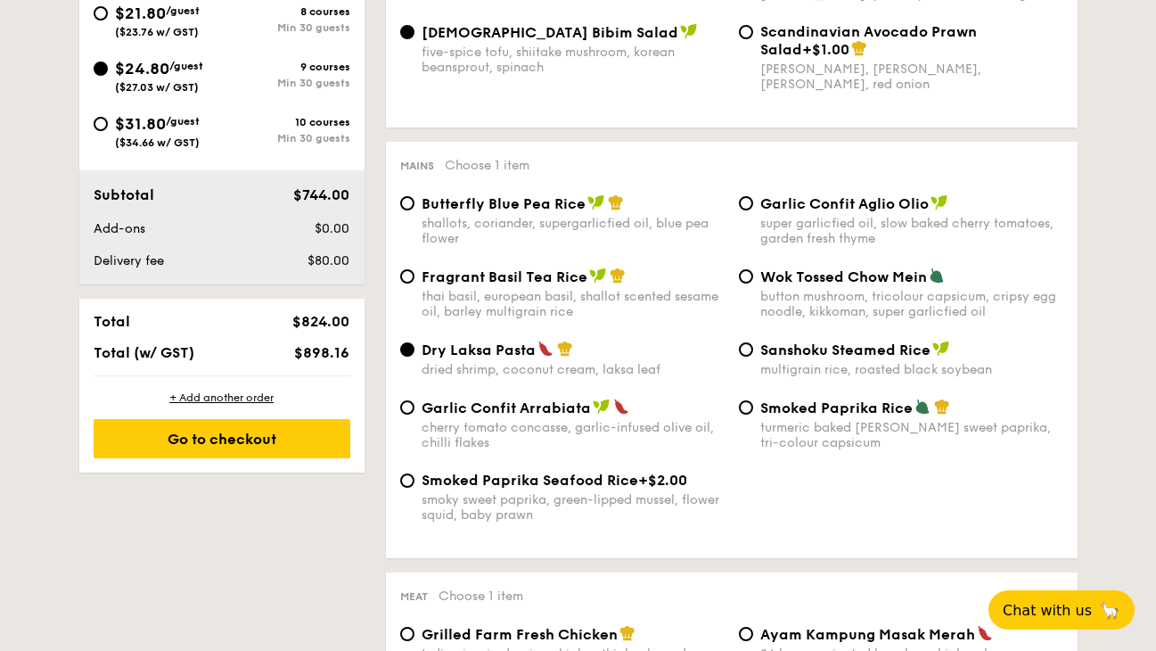
scroll to position [535, 0]
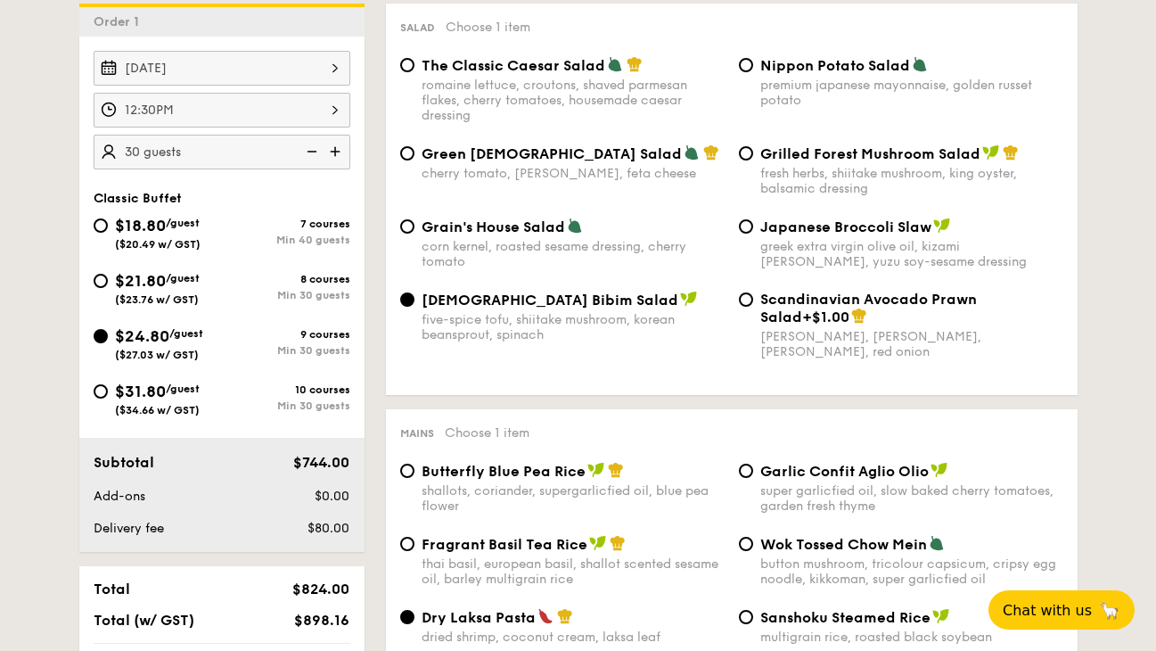
click at [172, 409] on span "($34.66 w/ GST)" at bounding box center [157, 410] width 85 height 12
click at [108, 398] on input "$31.80 /guest ($34.66 w/ GST) 10 courses Min 30 guests" at bounding box center [101, 391] width 14 height 14
radio input "true"
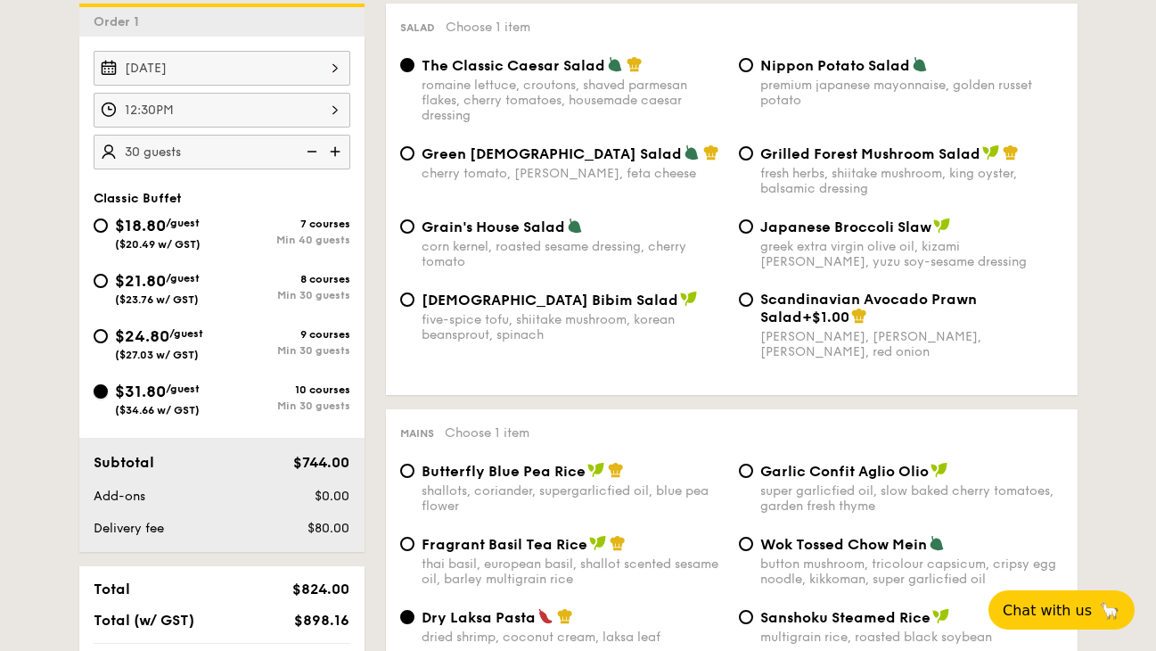
radio input "true"
radio input "false"
radio input "true"
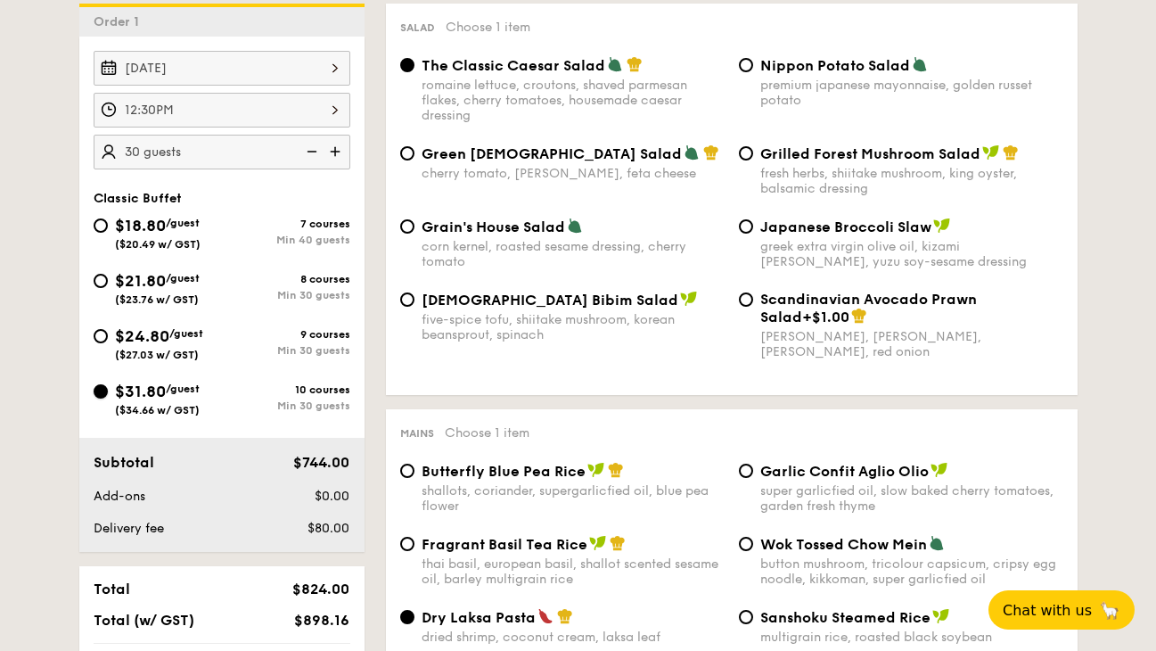
radio input "true"
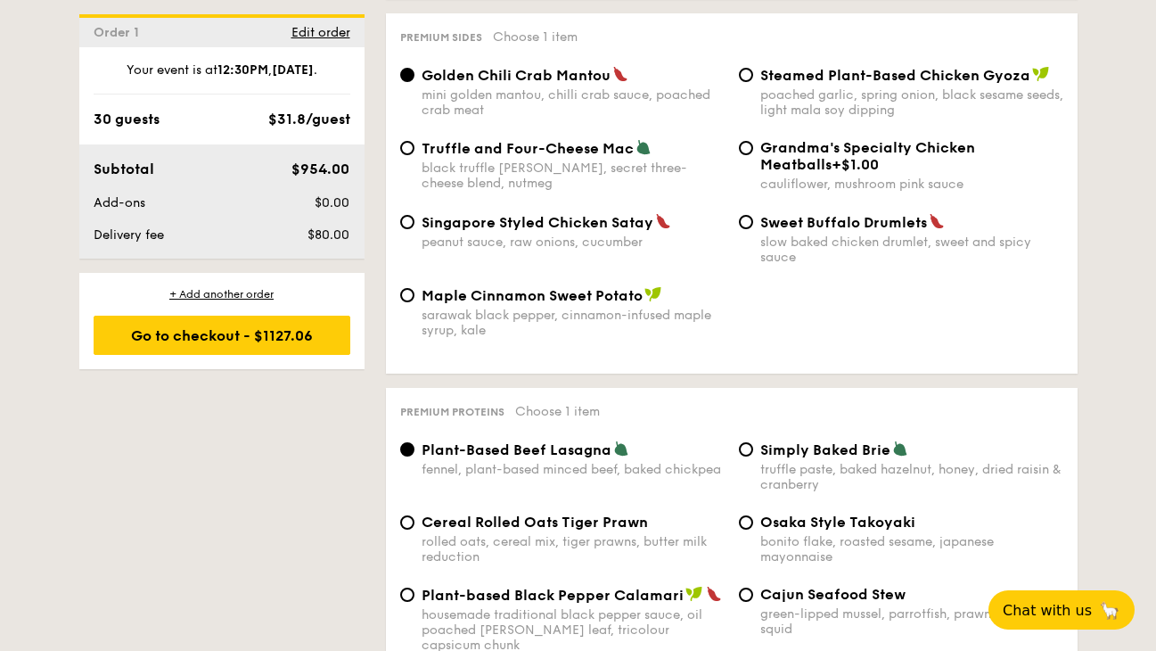
scroll to position [3744, 0]
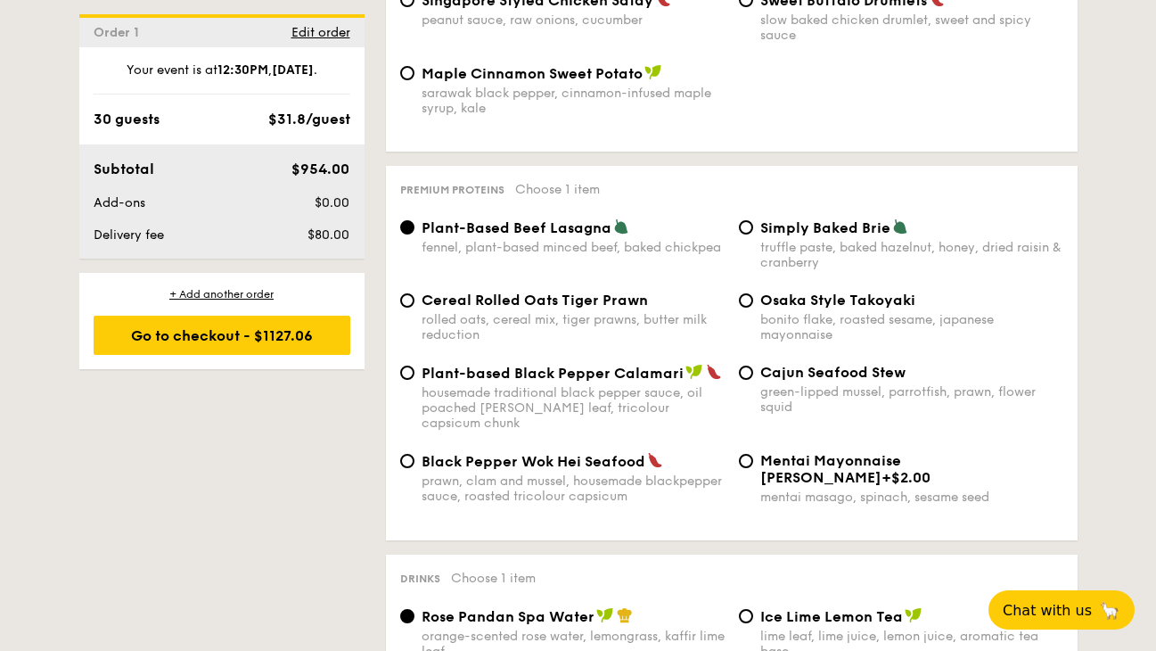
click at [580, 292] on span "Cereal Rolled Oats Tiger Prawn" at bounding box center [535, 300] width 226 height 17
click at [415, 293] on input "Cereal Rolled Oats Tiger Prawn rolled oats, cereal mix, tiger prawns, butter mi…" at bounding box center [407, 300] width 14 height 14
radio input "true"
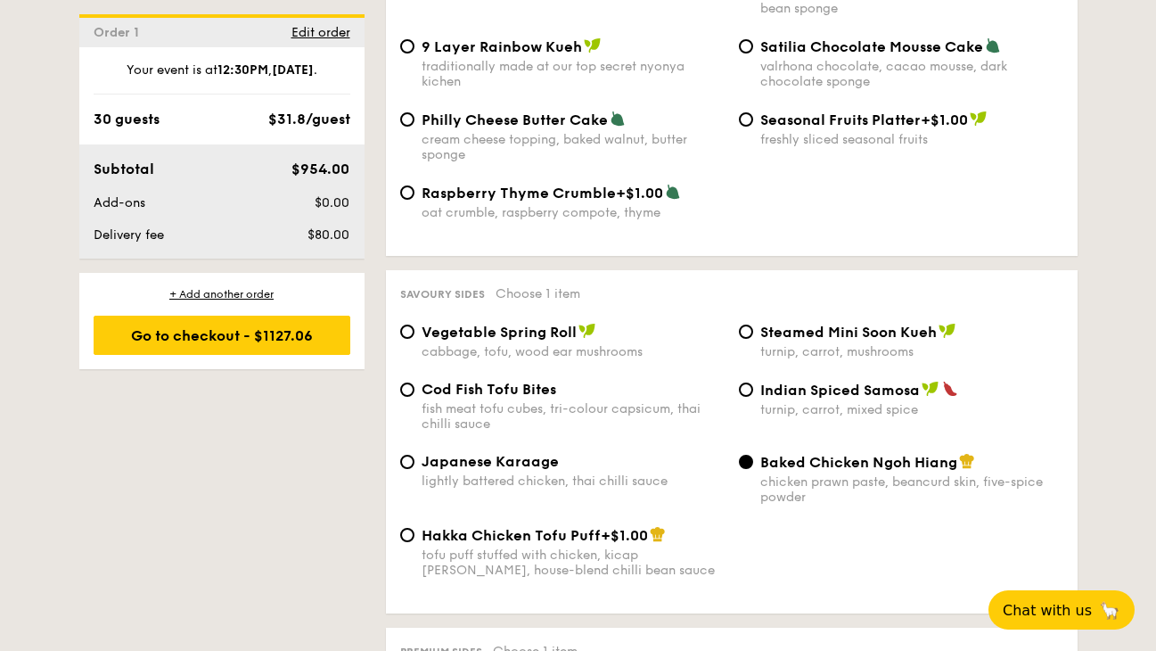
scroll to position [2764, 0]
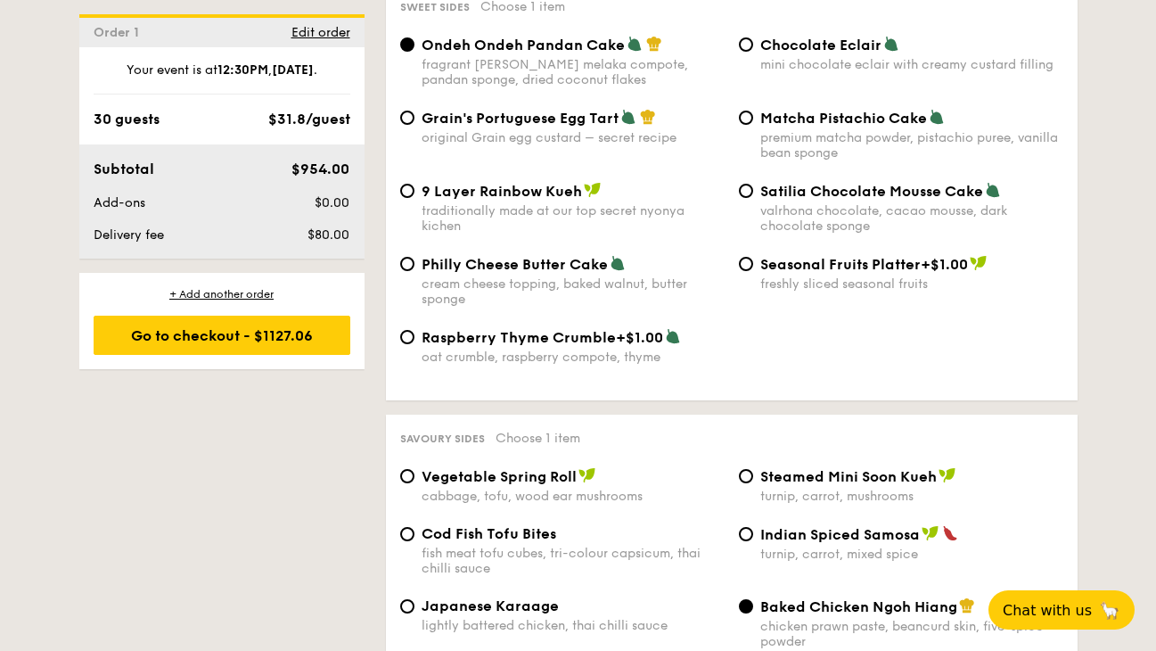
click at [984, 346] on div "Raspberry Thyme Crumble +$1.00 oat crumble, raspberry compote, thyme" at bounding box center [732, 357] width 678 height 58
